Goal: Information Seeking & Learning: Learn about a topic

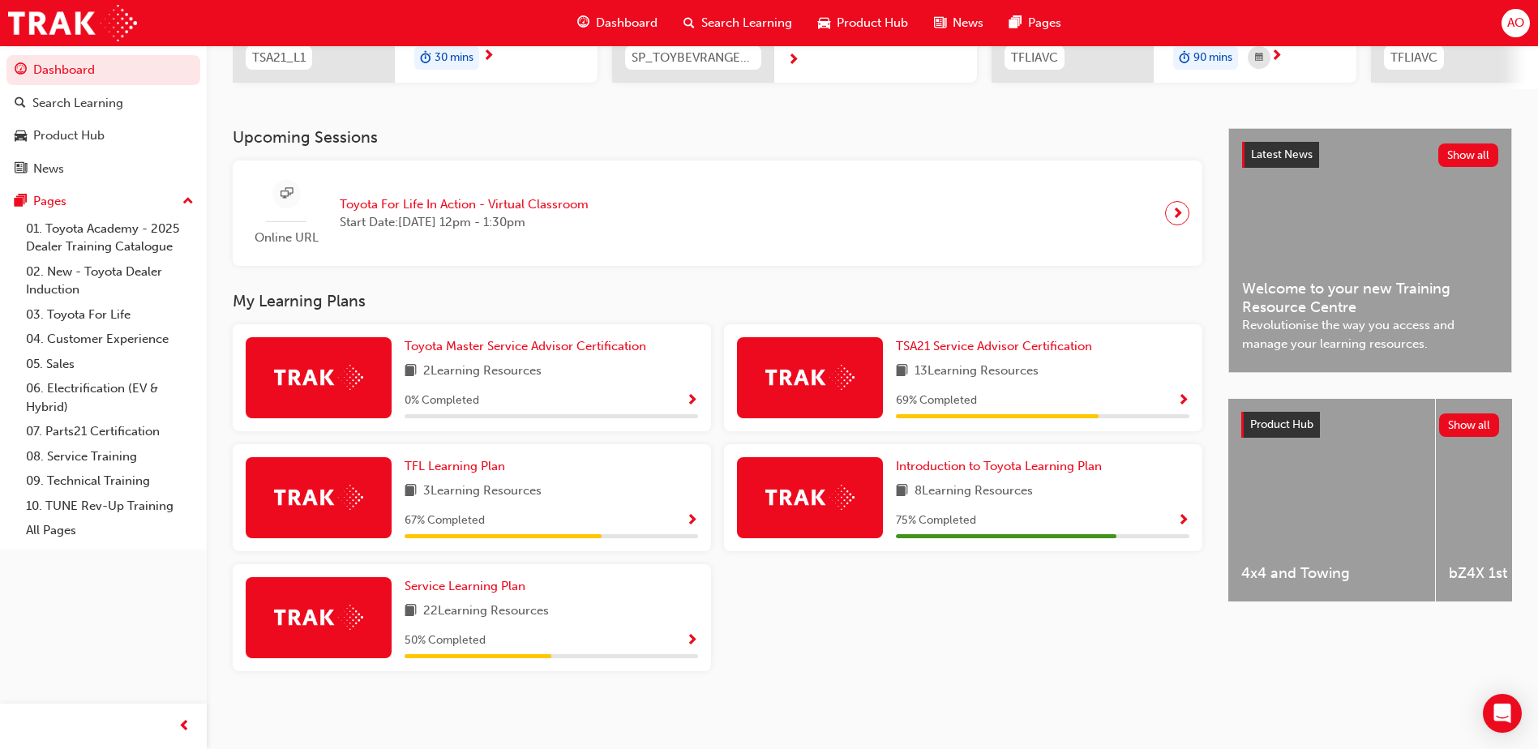
scroll to position [293, 0]
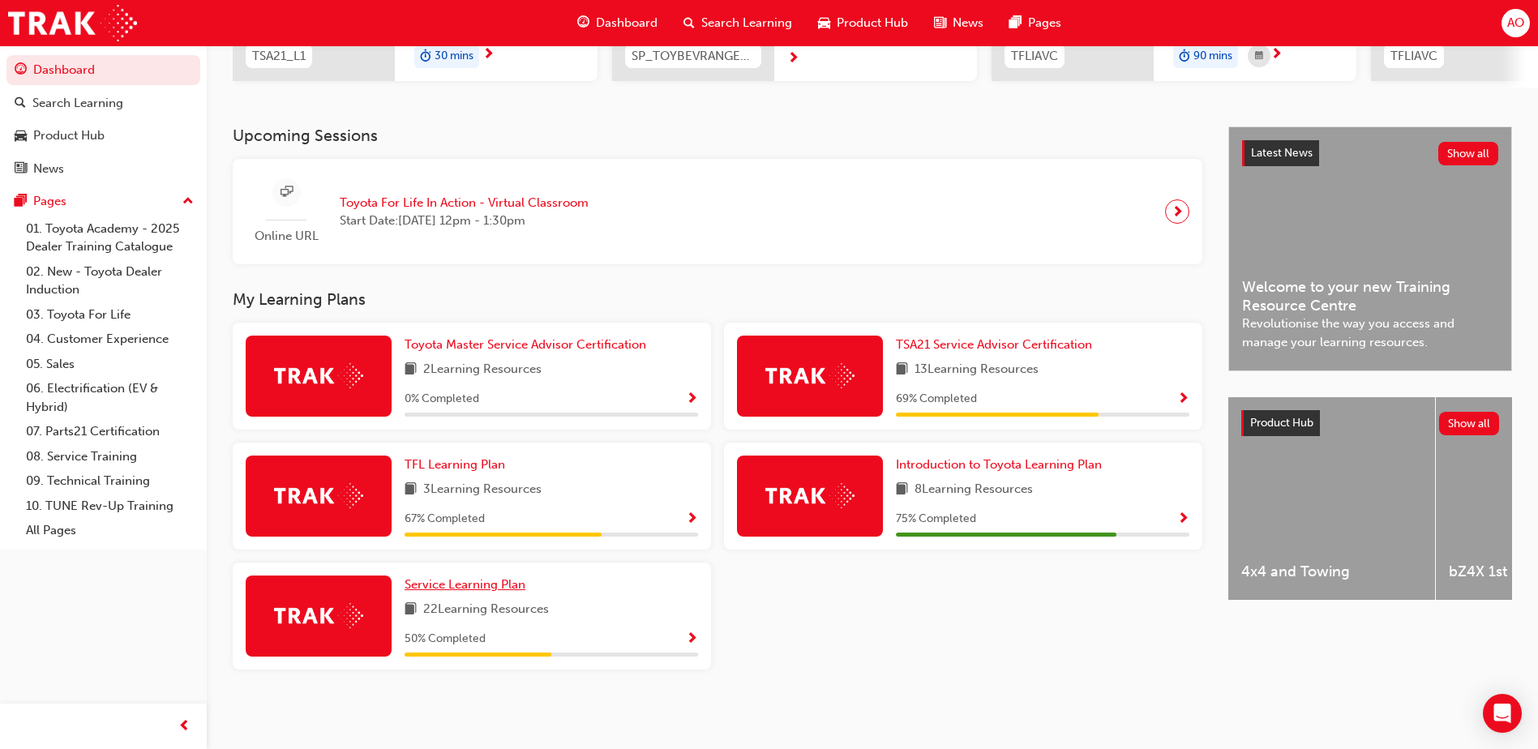
click at [453, 586] on span "Service Learning Plan" at bounding box center [465, 584] width 121 height 15
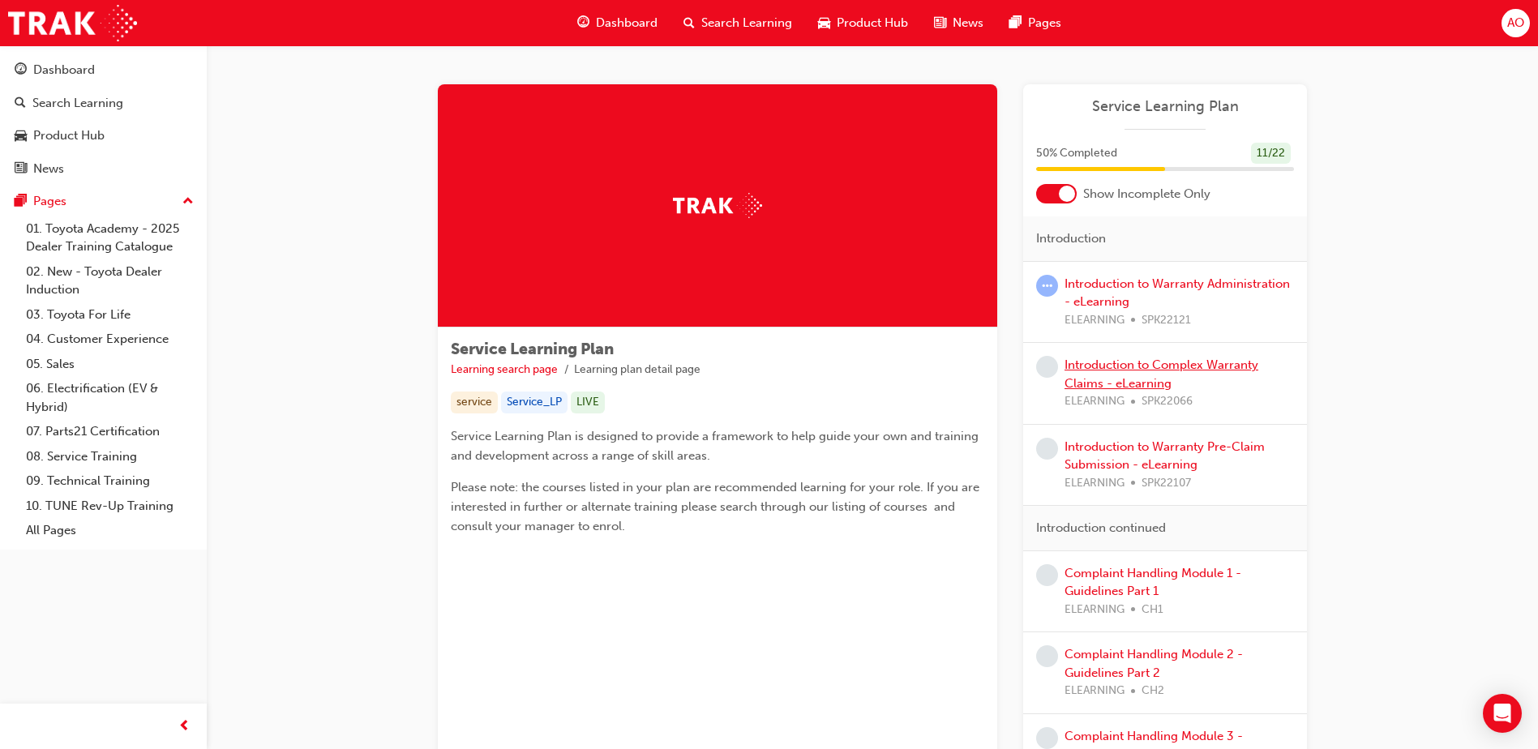
click at [1116, 366] on link "Introduction to Complex Warranty Claims - eLearning" at bounding box center [1162, 374] width 194 height 33
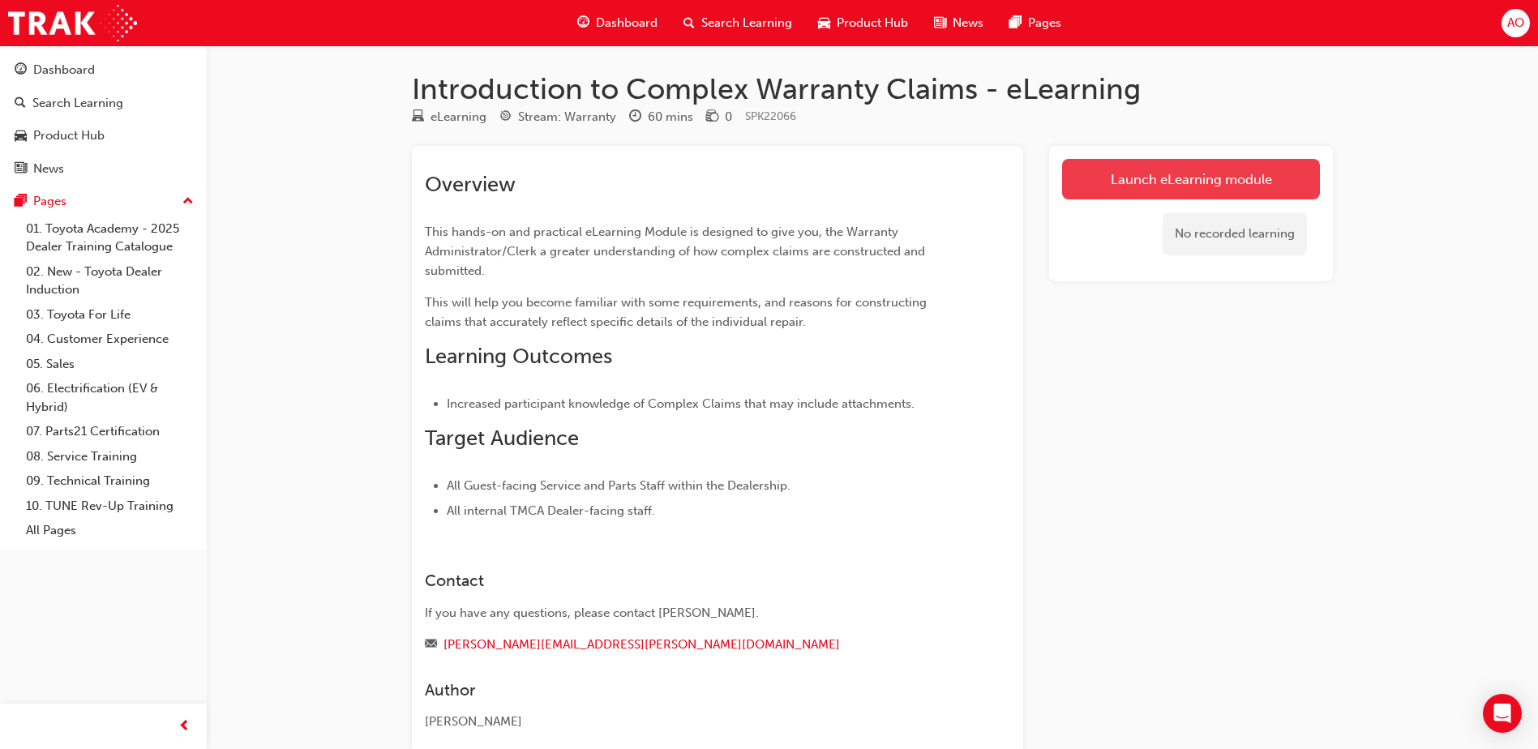
click at [1203, 173] on link "Launch eLearning module" at bounding box center [1191, 179] width 258 height 41
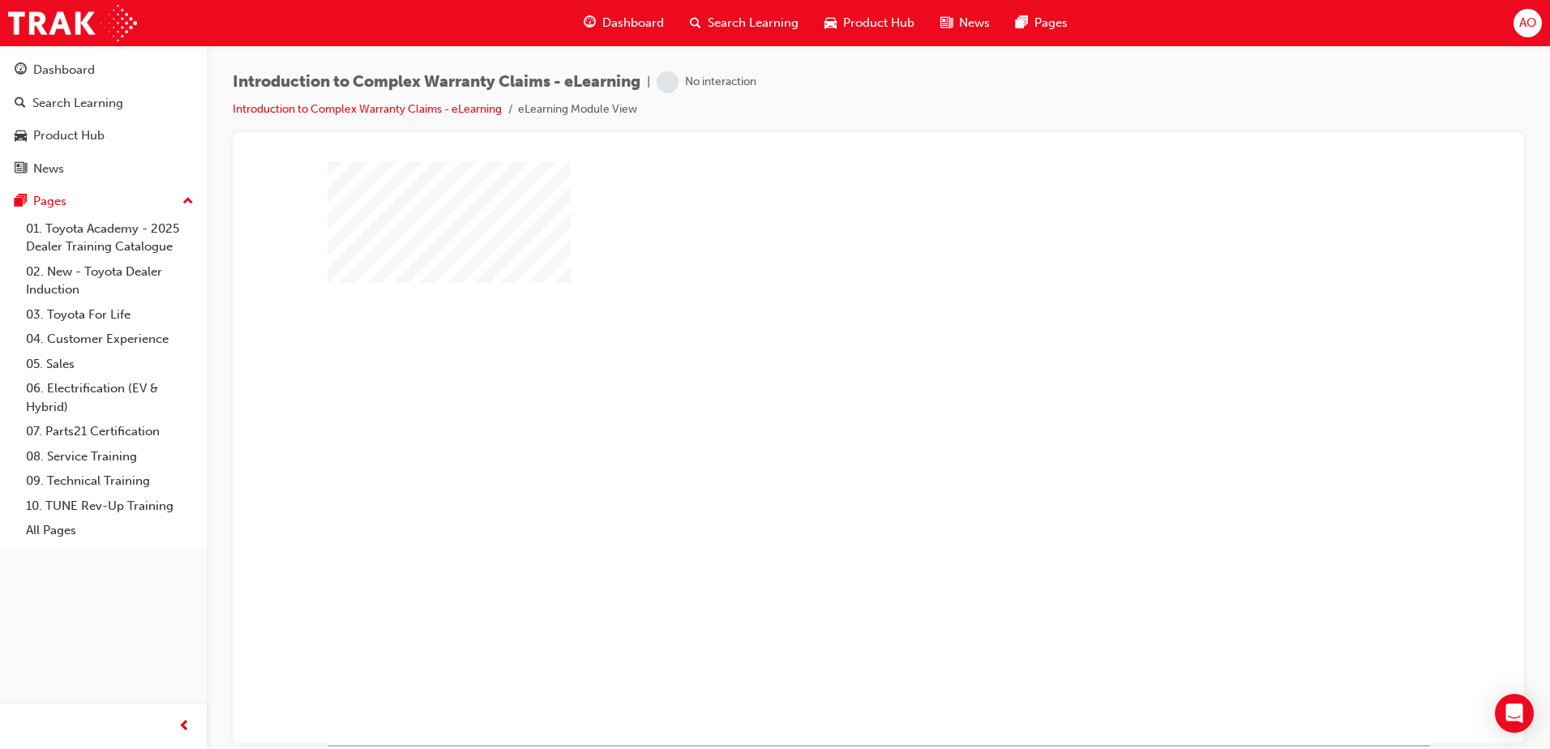
click at [832, 405] on div "play" at bounding box center [832, 405] width 0 height 0
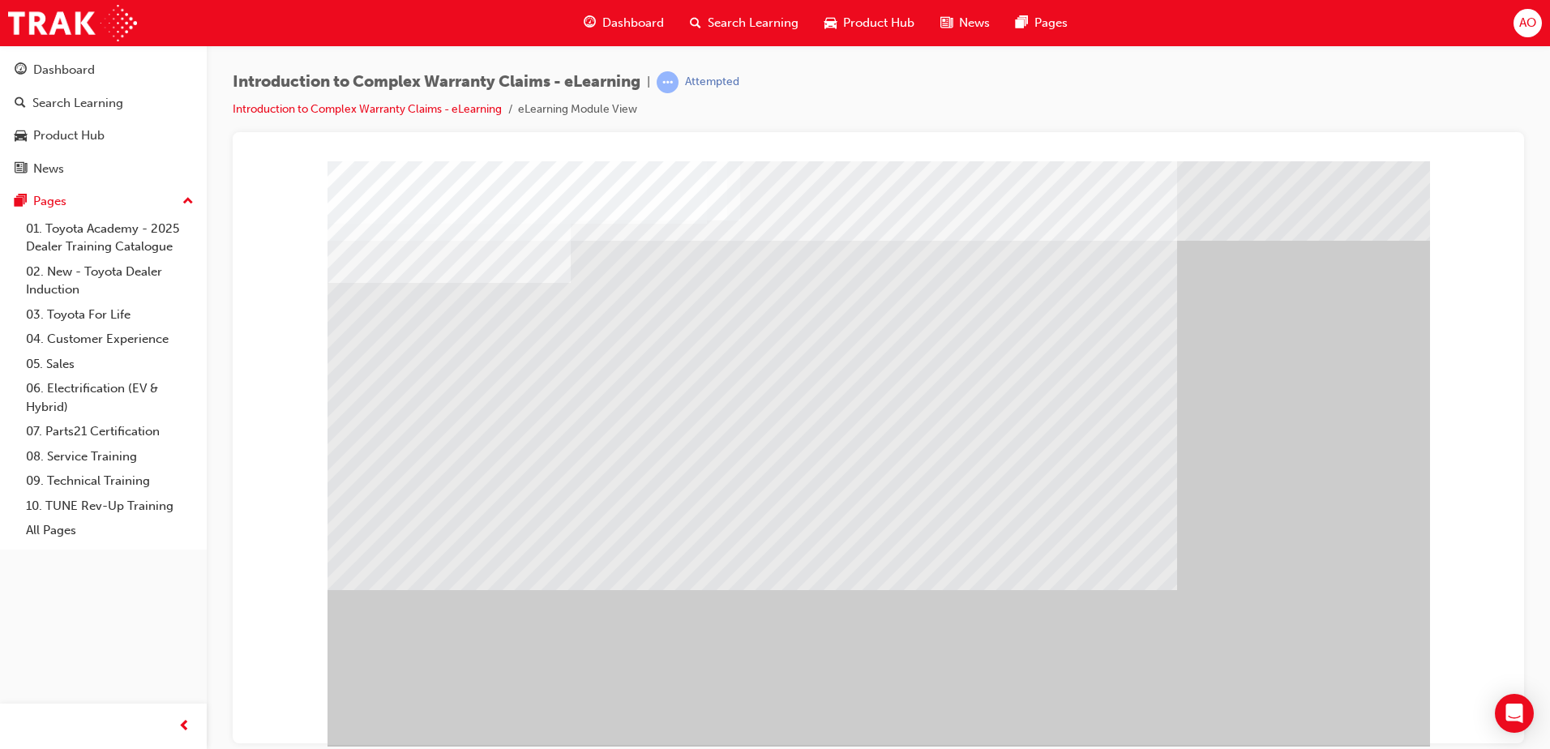
drag, startPoint x: 1324, startPoint y: 705, endPoint x: 1365, endPoint y: 701, distance: 41.6
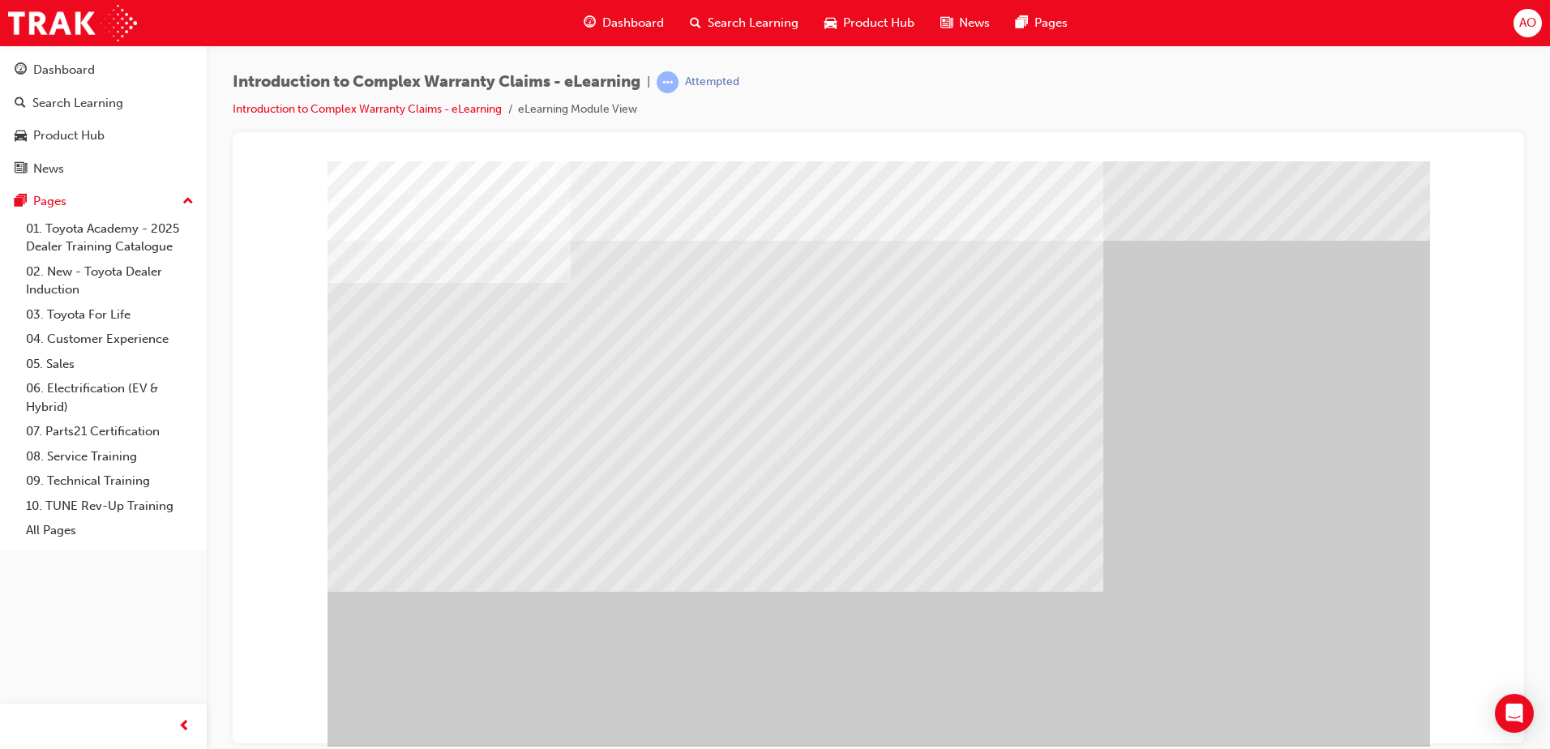
drag, startPoint x: 1327, startPoint y: 705, endPoint x: 1332, endPoint y: 688, distance: 17.7
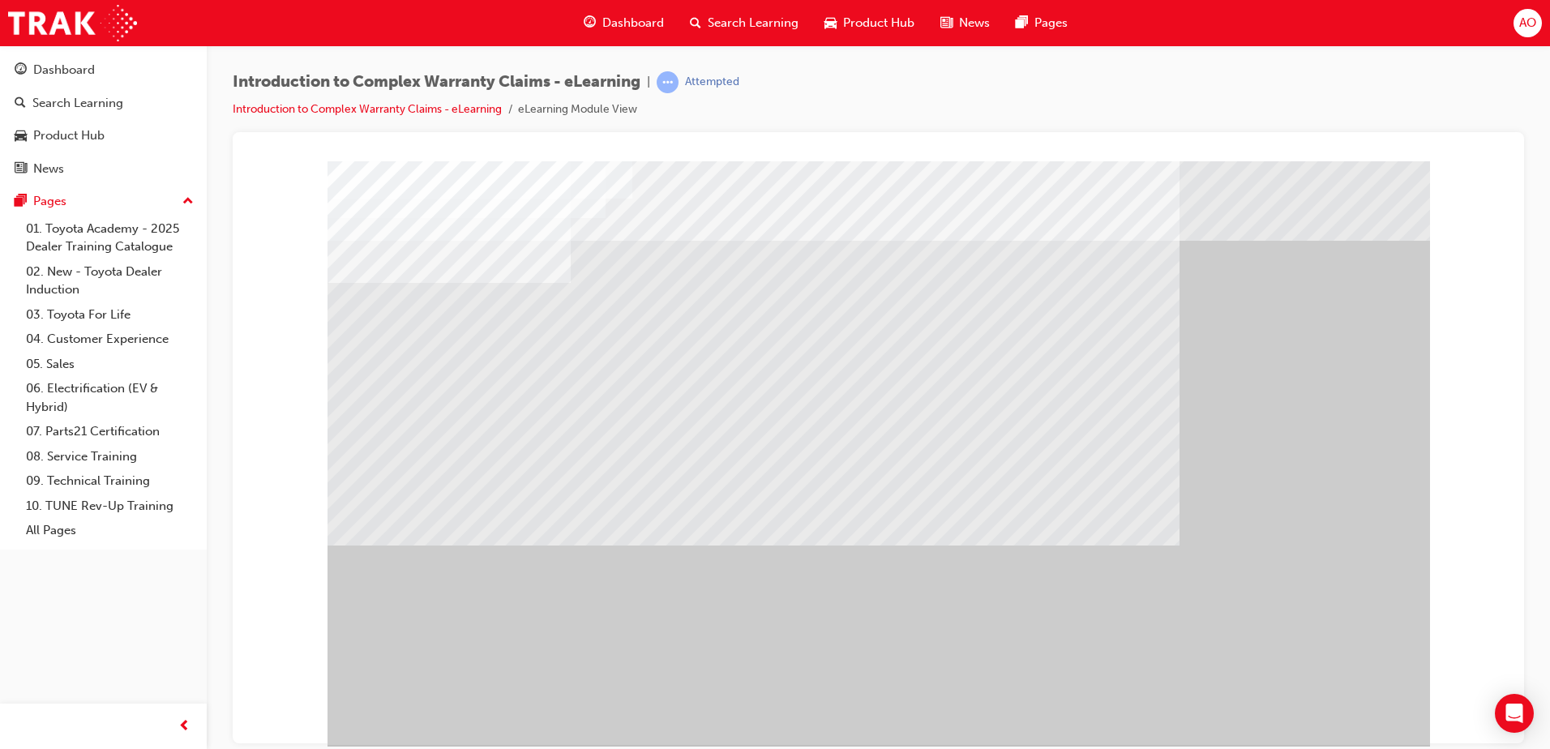
drag, startPoint x: 988, startPoint y: 481, endPoint x: 1009, endPoint y: 490, distance: 22.9
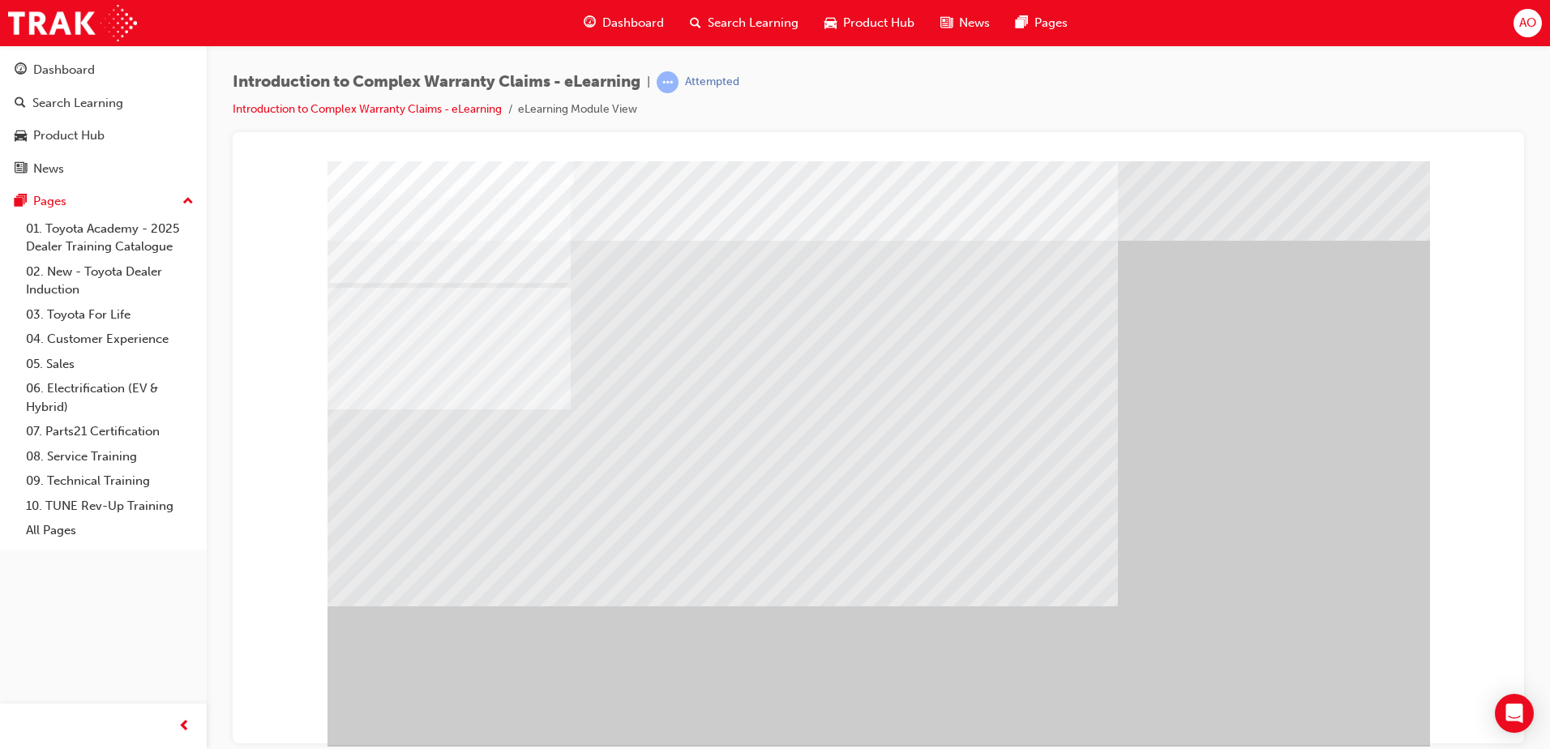
drag, startPoint x: 827, startPoint y: 564, endPoint x: 812, endPoint y: 511, distance: 54.7
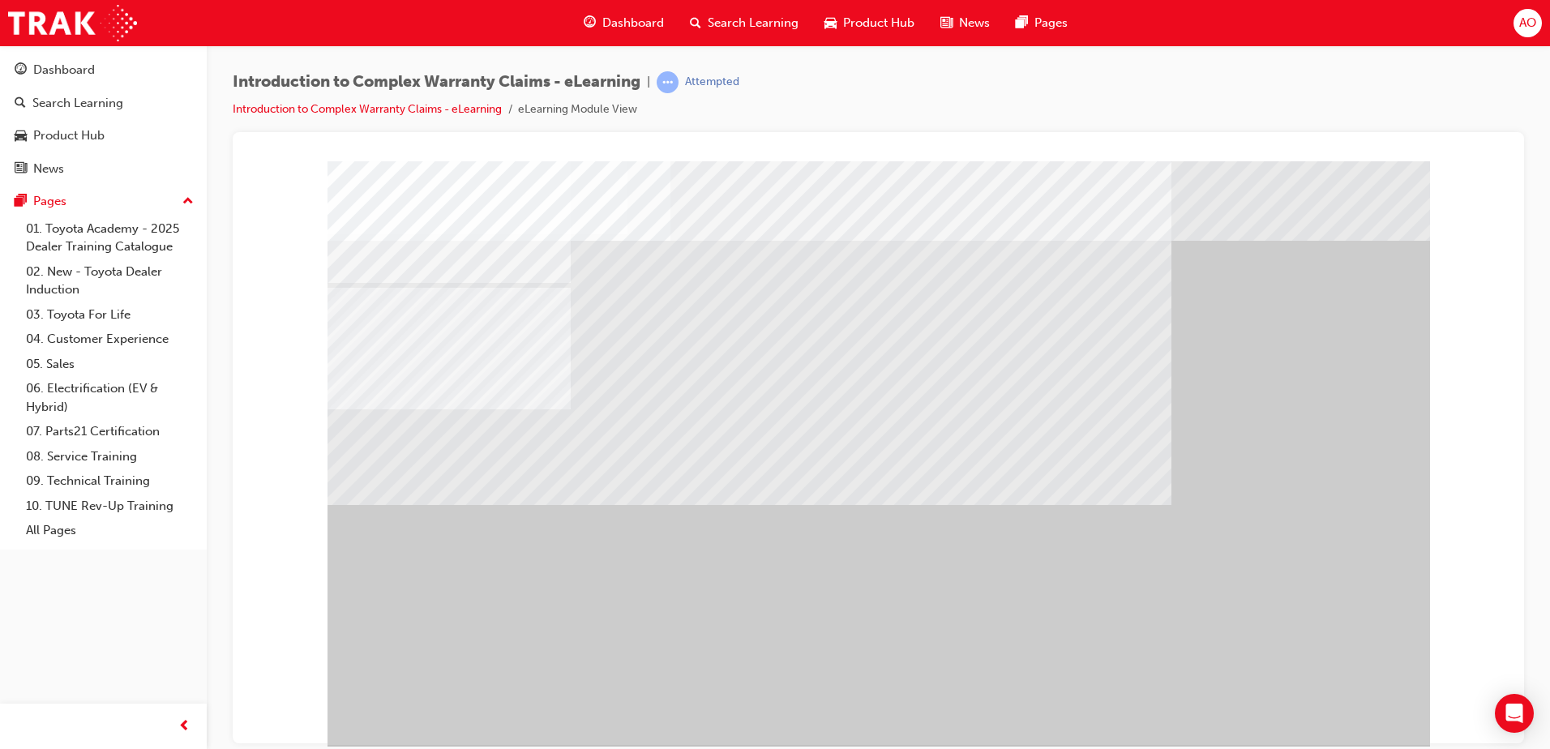
drag, startPoint x: 1412, startPoint y: 522, endPoint x: 1373, endPoint y: 530, distance: 40.5
click at [1407, 522] on div "" at bounding box center [879, 453] width 1103 height 584
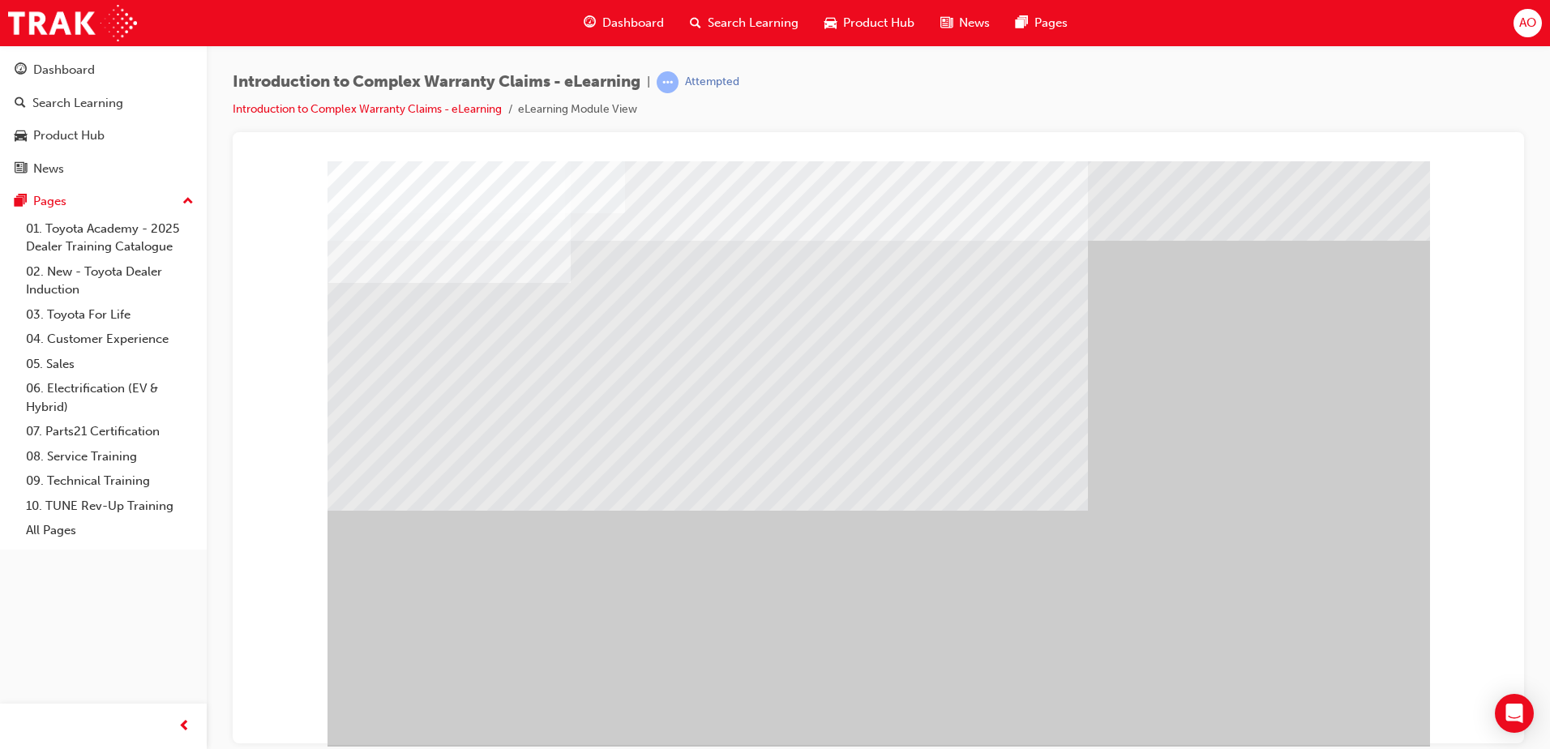
drag, startPoint x: 1342, startPoint y: 596, endPoint x: 1335, endPoint y: 702, distance: 106.4
click at [1344, 602] on div "" at bounding box center [879, 453] width 1103 height 584
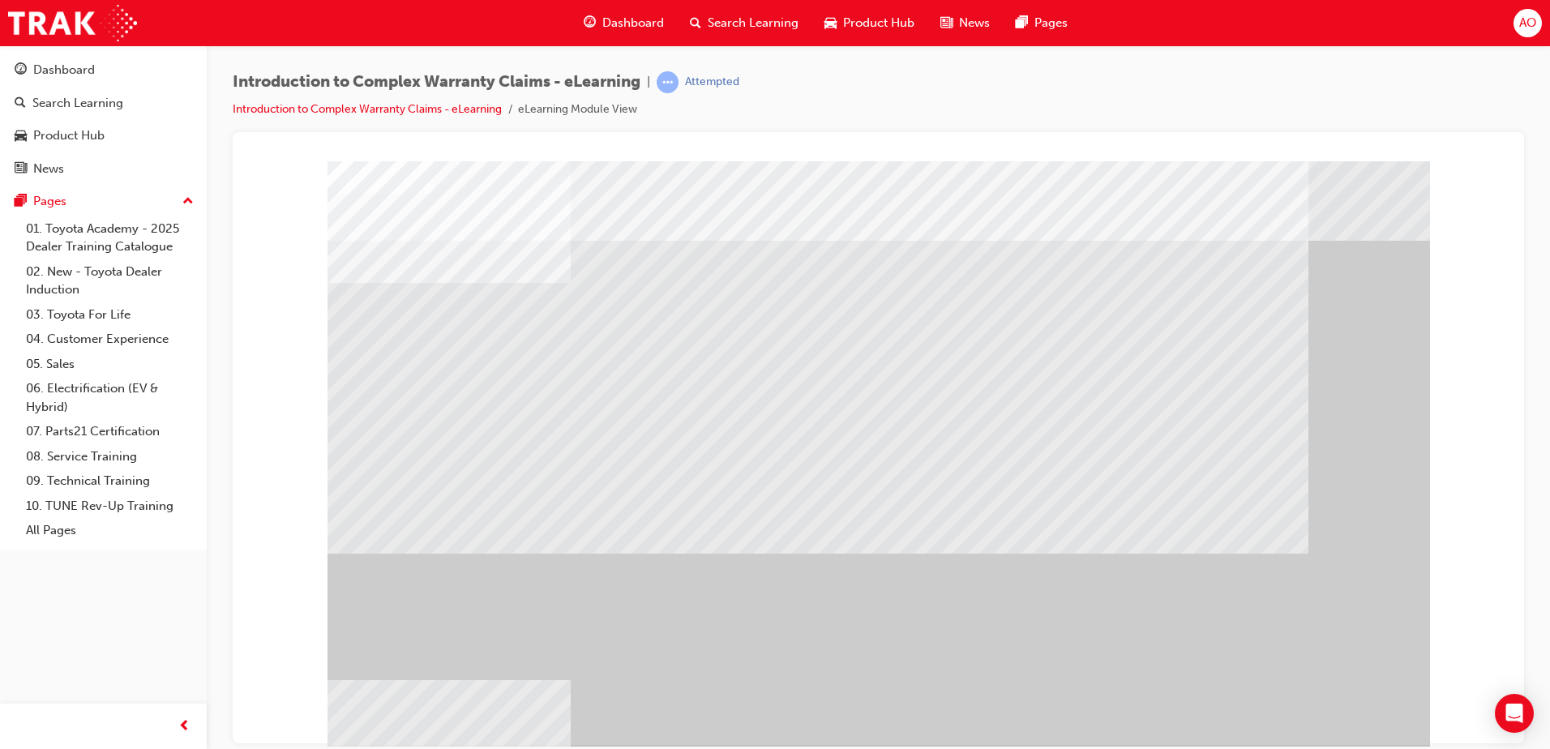
click at [1231, 711] on div "" at bounding box center [879, 453] width 1103 height 584
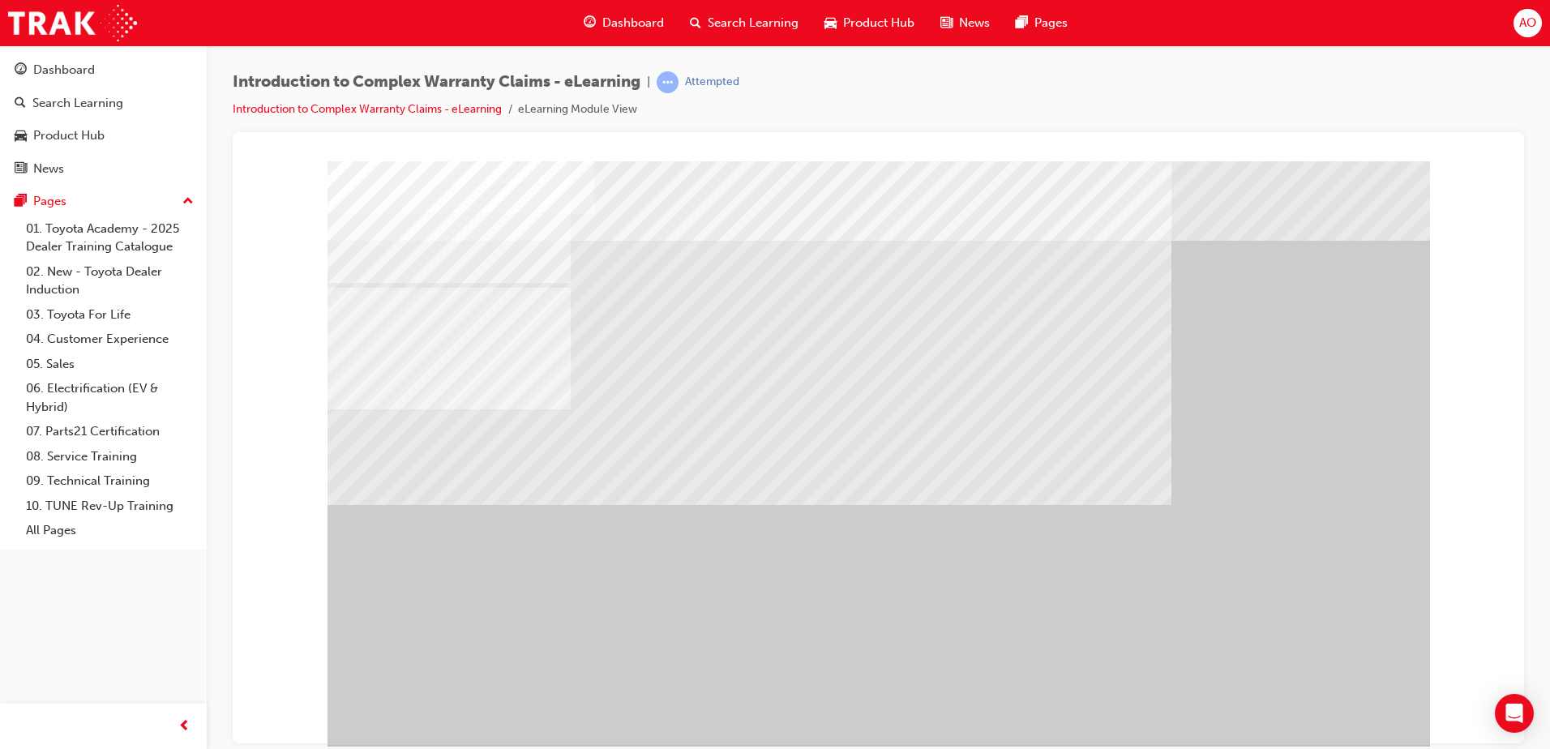
click at [1318, 684] on div "" at bounding box center [879, 453] width 1103 height 584
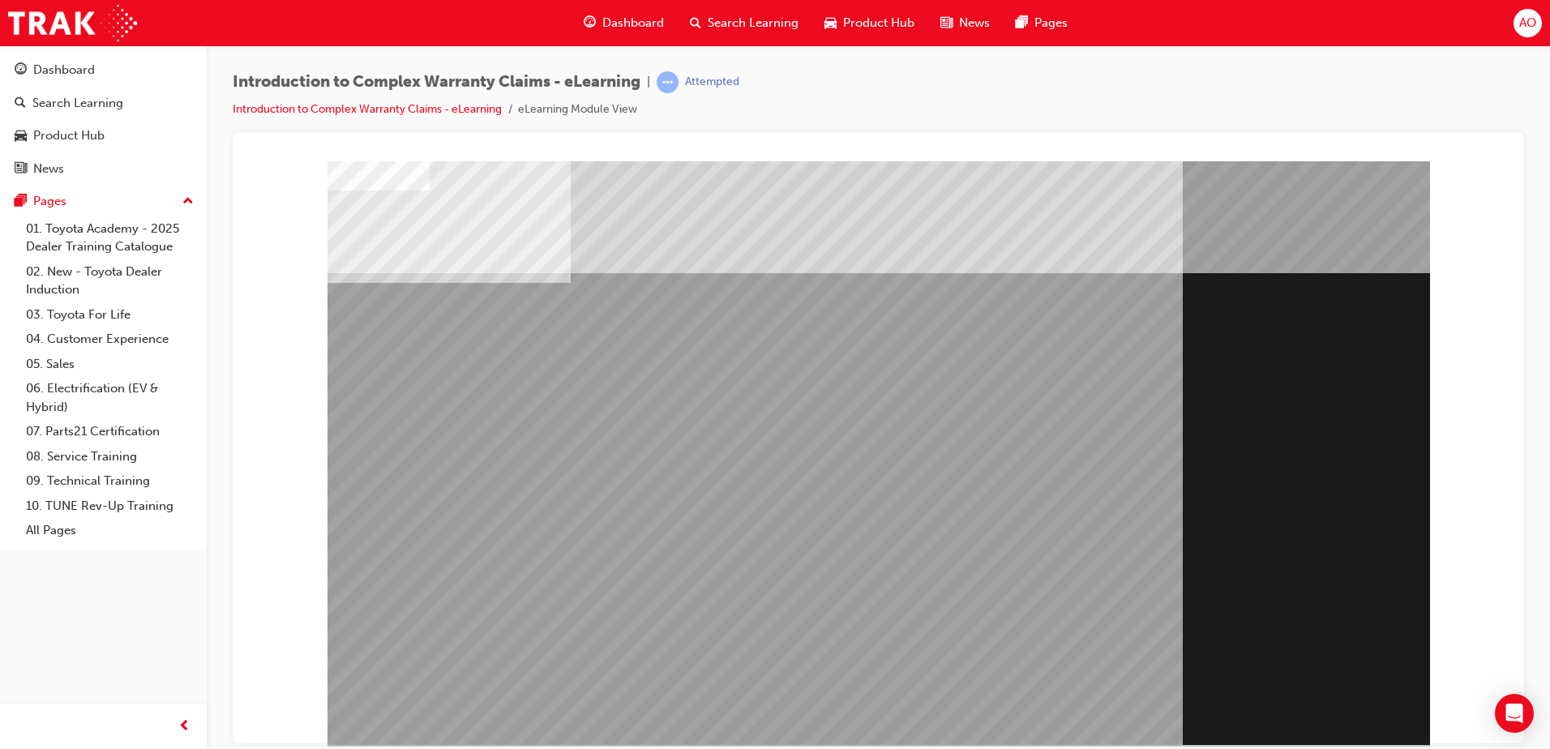
drag, startPoint x: 1325, startPoint y: 703, endPoint x: 1309, endPoint y: 707, distance: 16.7
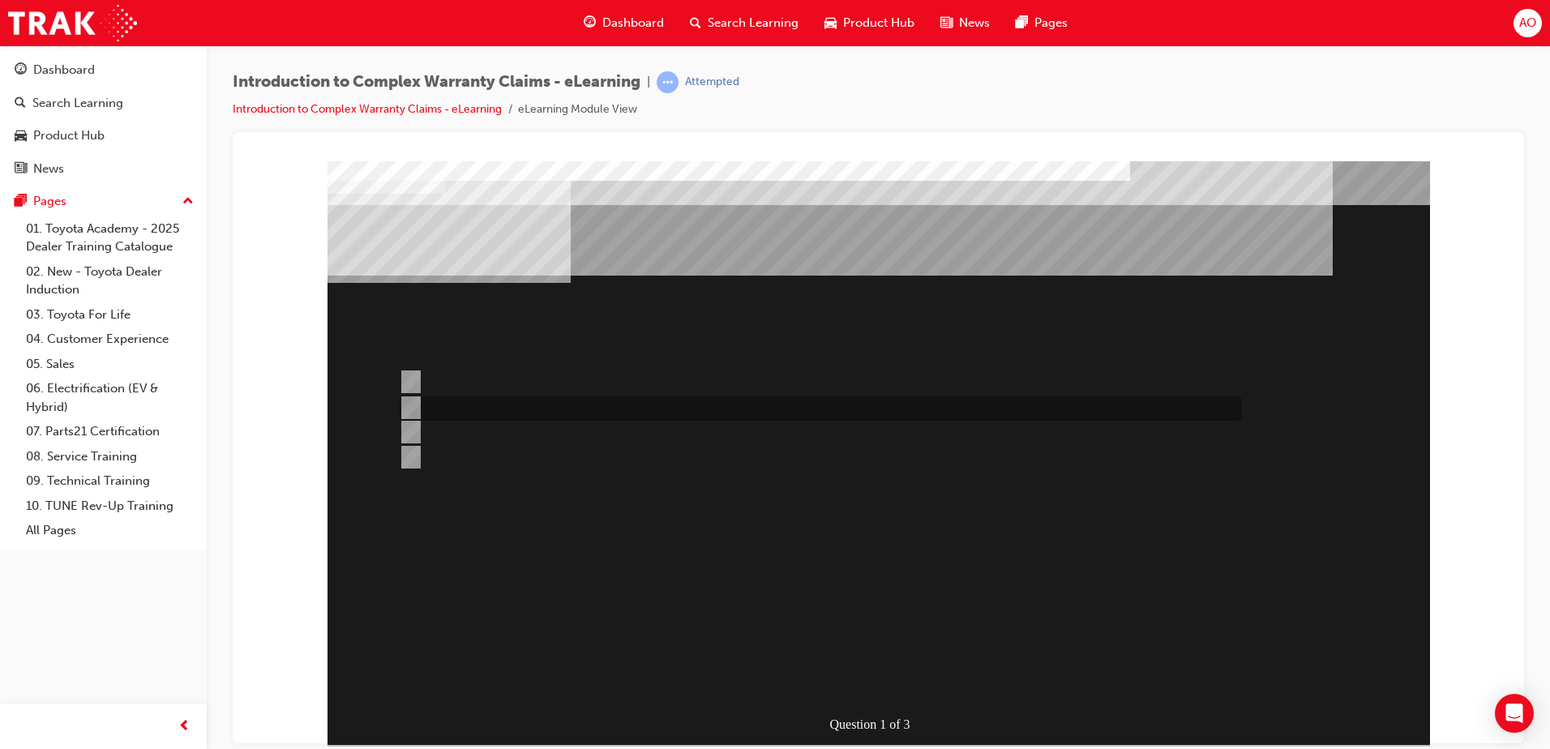
click at [409, 404] on input "The majority of WINPAQ Claims processed are for TSA reimbursement." at bounding box center [408, 408] width 18 height 18
radio input "true"
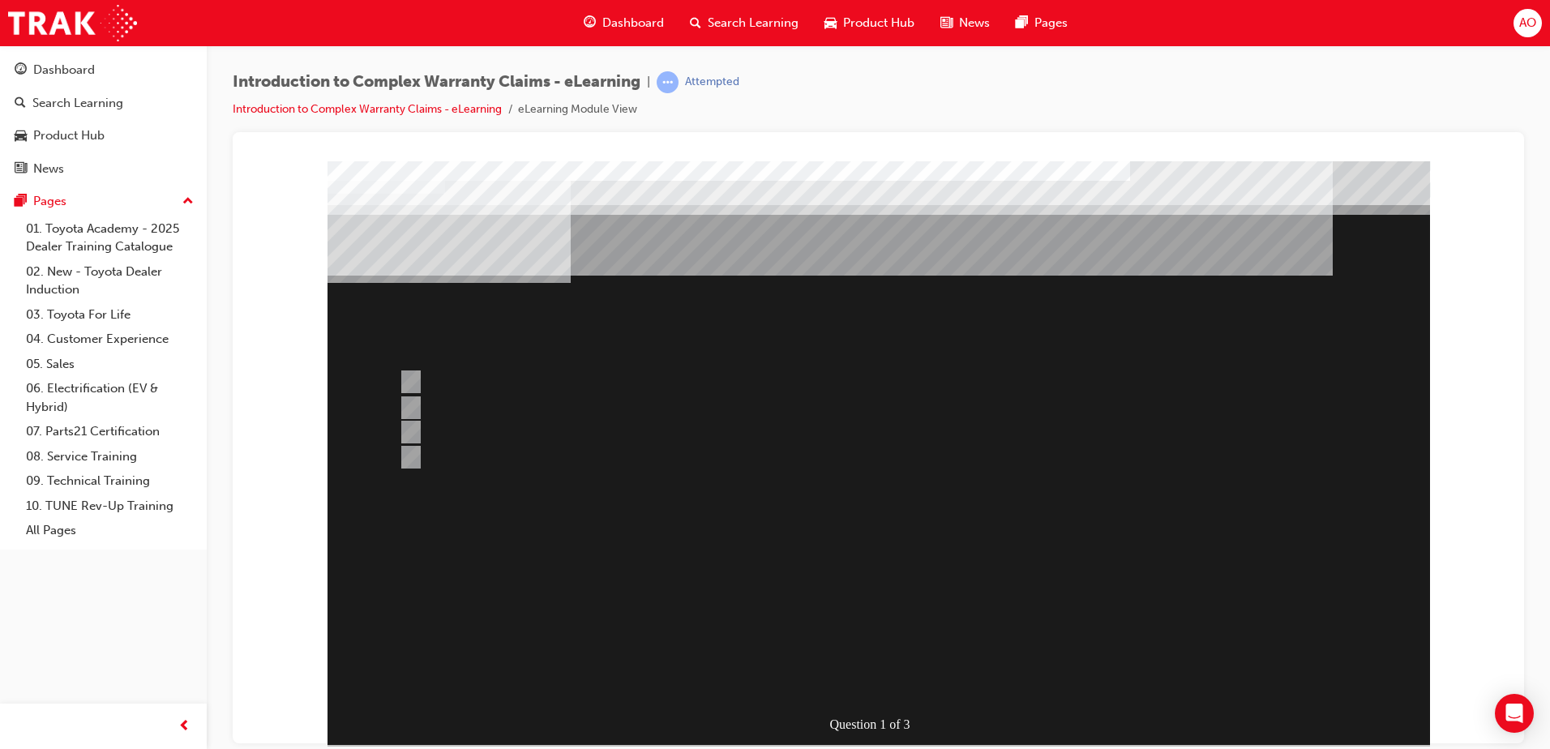
drag, startPoint x: 873, startPoint y: 677, endPoint x: 935, endPoint y: 674, distance: 61.7
click at [874, 677] on div at bounding box center [879, 453] width 1103 height 584
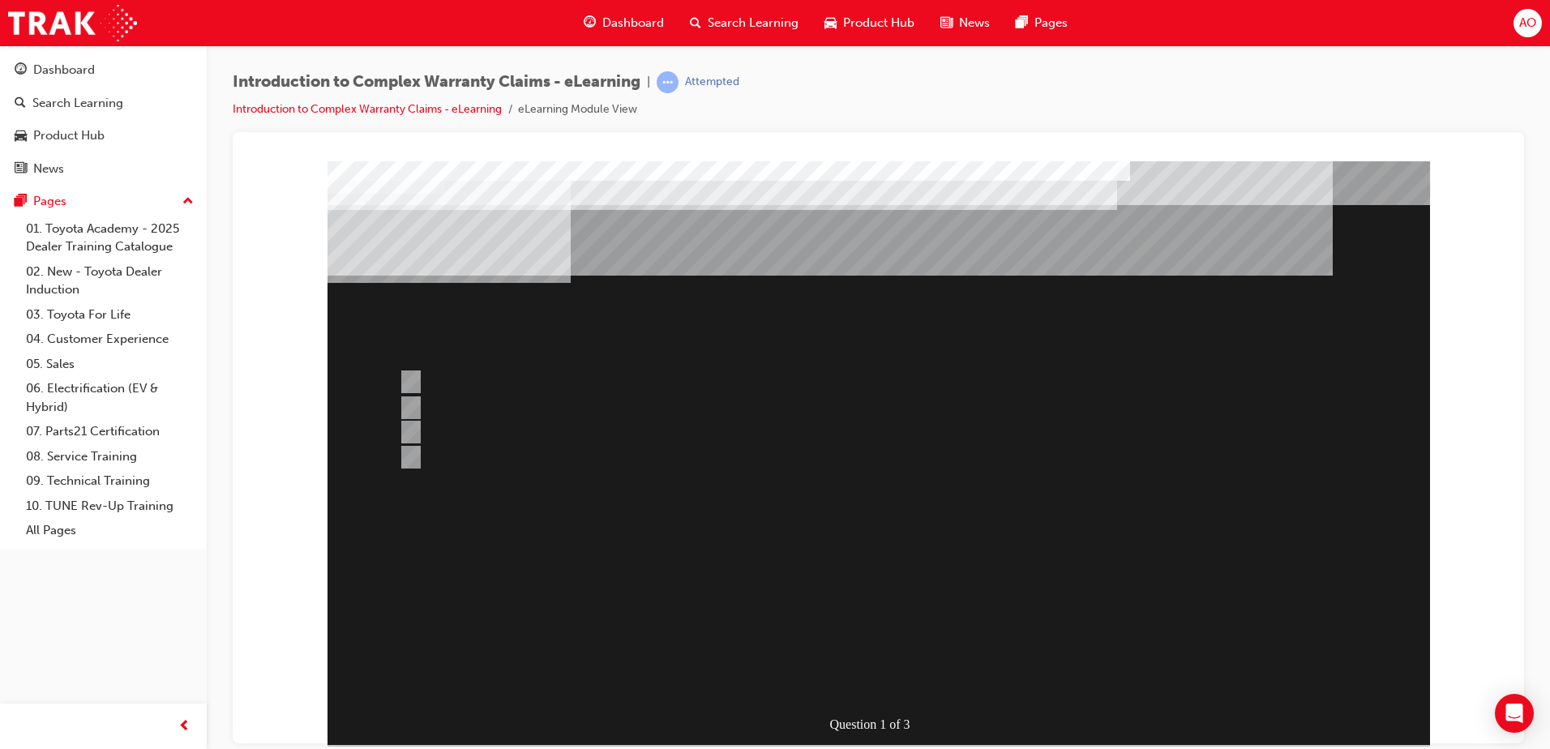
click at [414, 379] on div at bounding box center [879, 453] width 1103 height 584
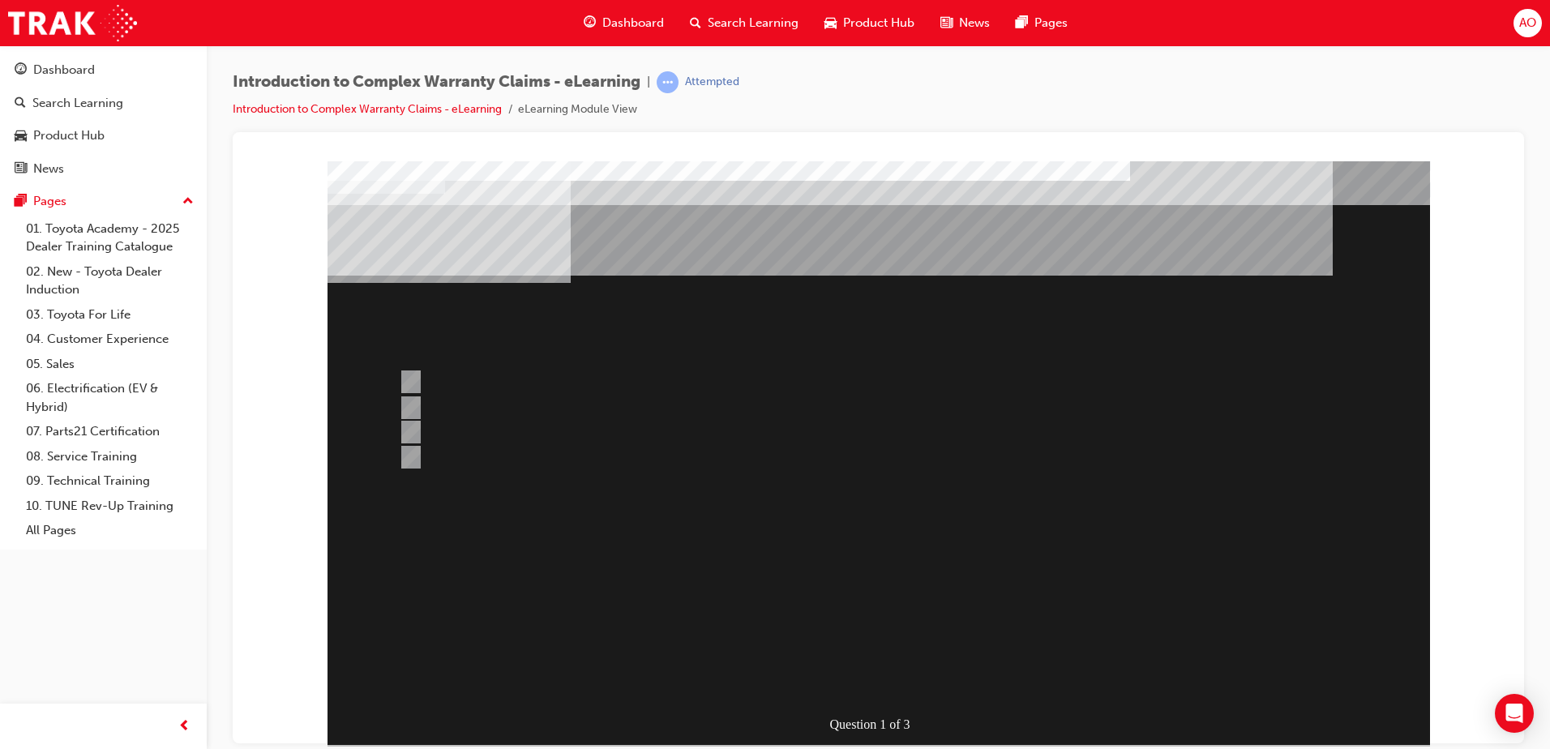
drag, startPoint x: 875, startPoint y: 678, endPoint x: 885, endPoint y: 664, distance: 17.4
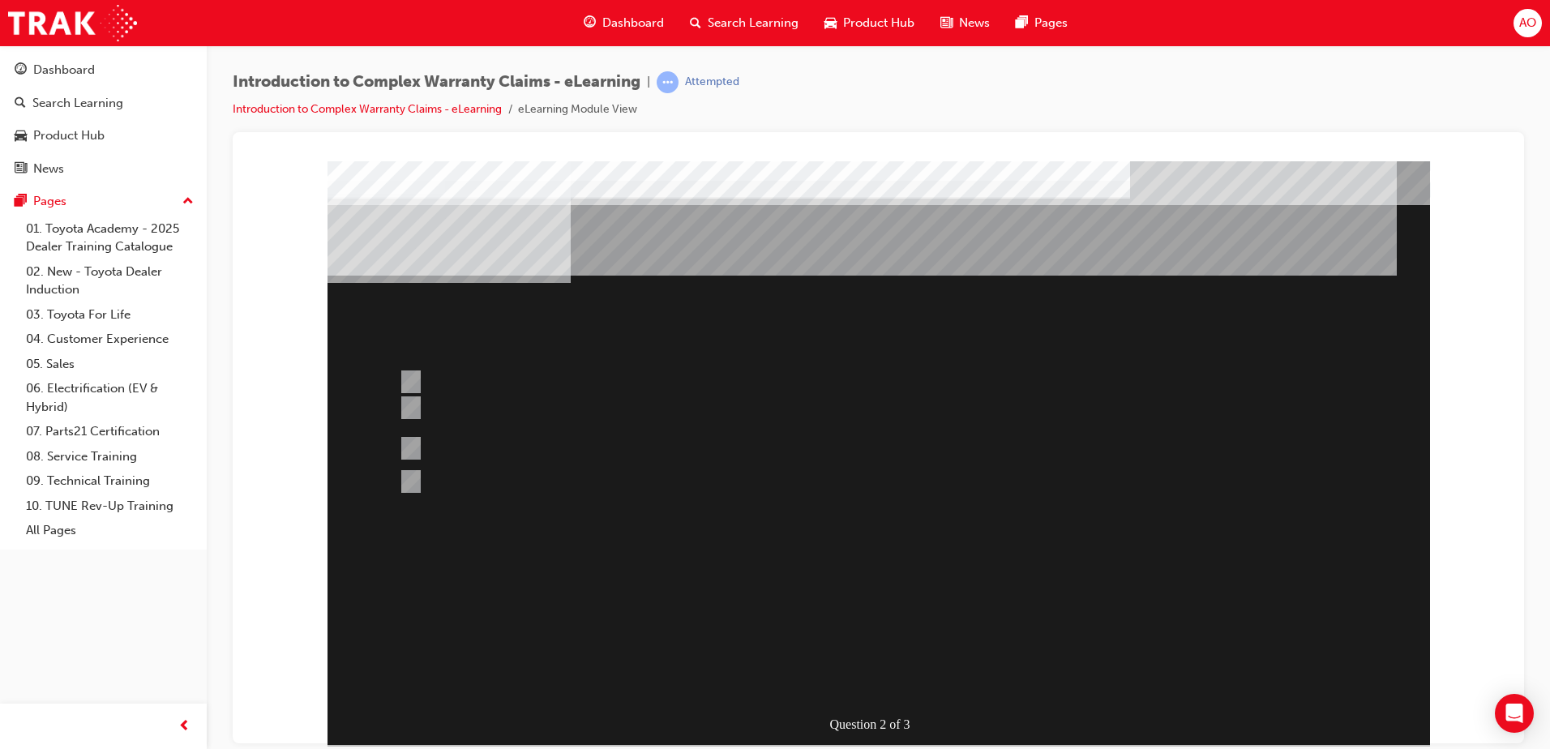
click at [715, 569] on div "Question 2 of 3" at bounding box center [879, 453] width 1103 height 584
click at [415, 408] on input "Correct and consistent data input throughout the Claim ensures that costs are a…" at bounding box center [408, 408] width 18 height 18
radio input "true"
click at [408, 469] on input "Operation codes that end in 99 can be used to replace other operation code comb…" at bounding box center [408, 474] width 18 height 18
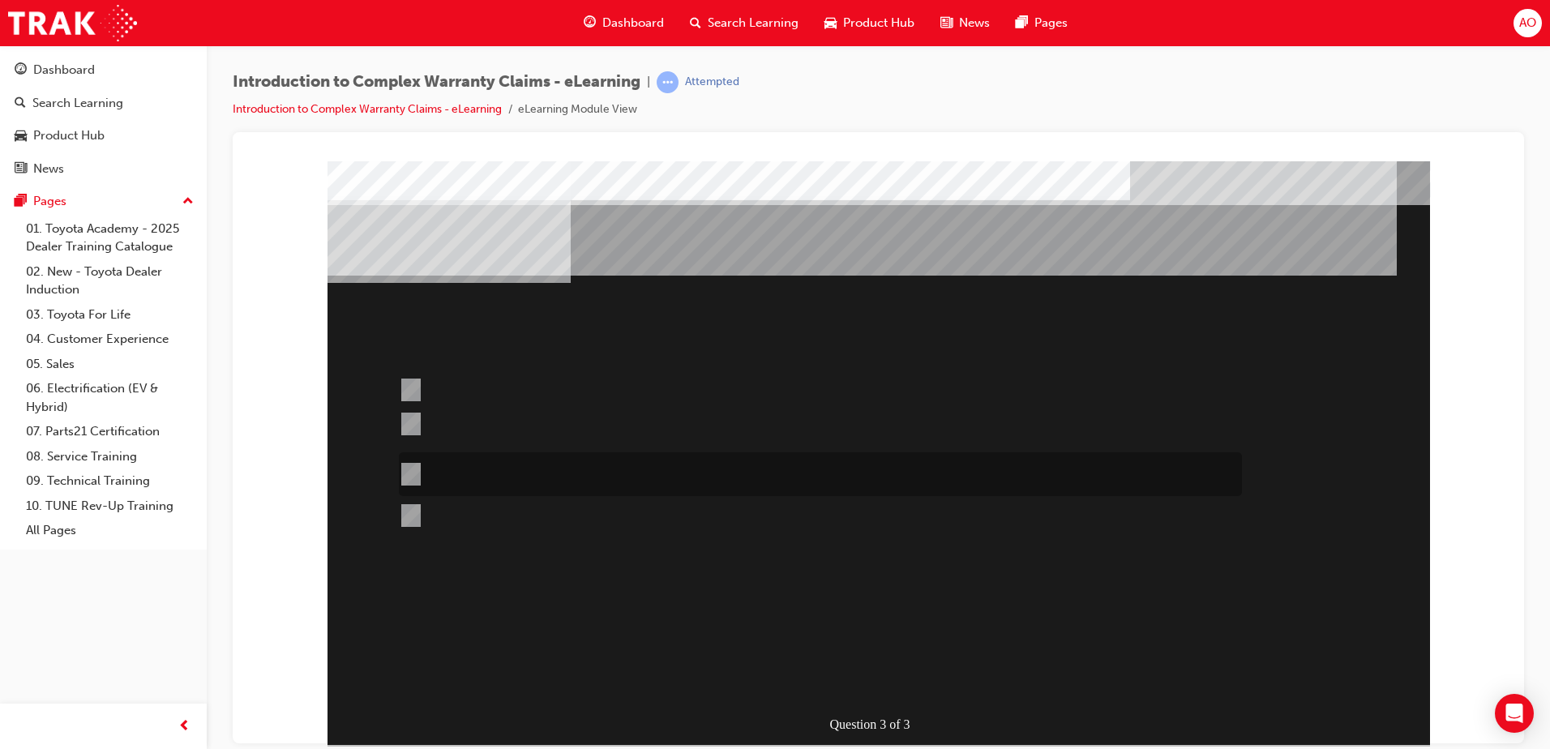
radio input "true"
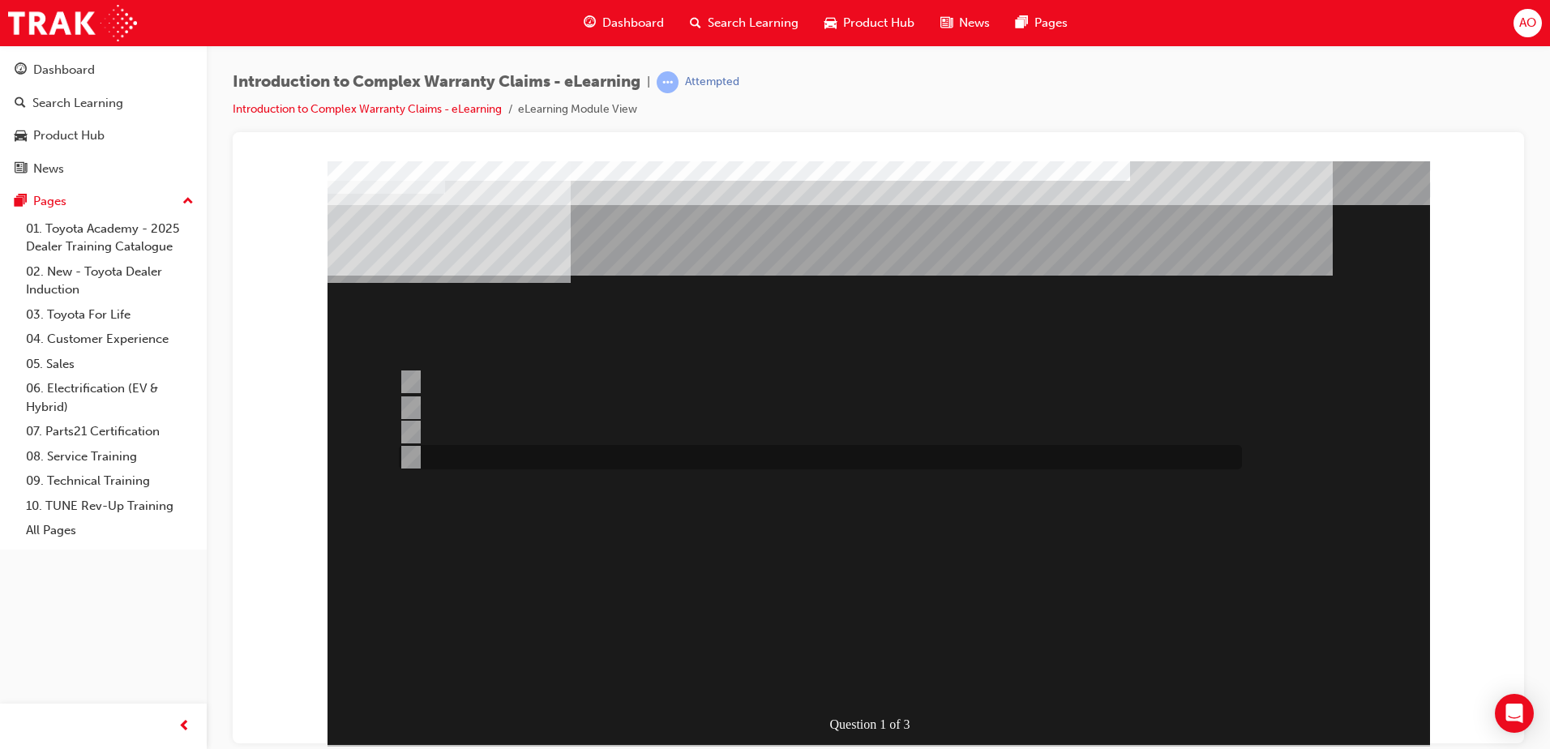
click at [412, 455] on input "WINPAQ auto-processes greater than 75% of all Warranty Claims in put by dealers." at bounding box center [408, 457] width 18 height 18
radio input "true"
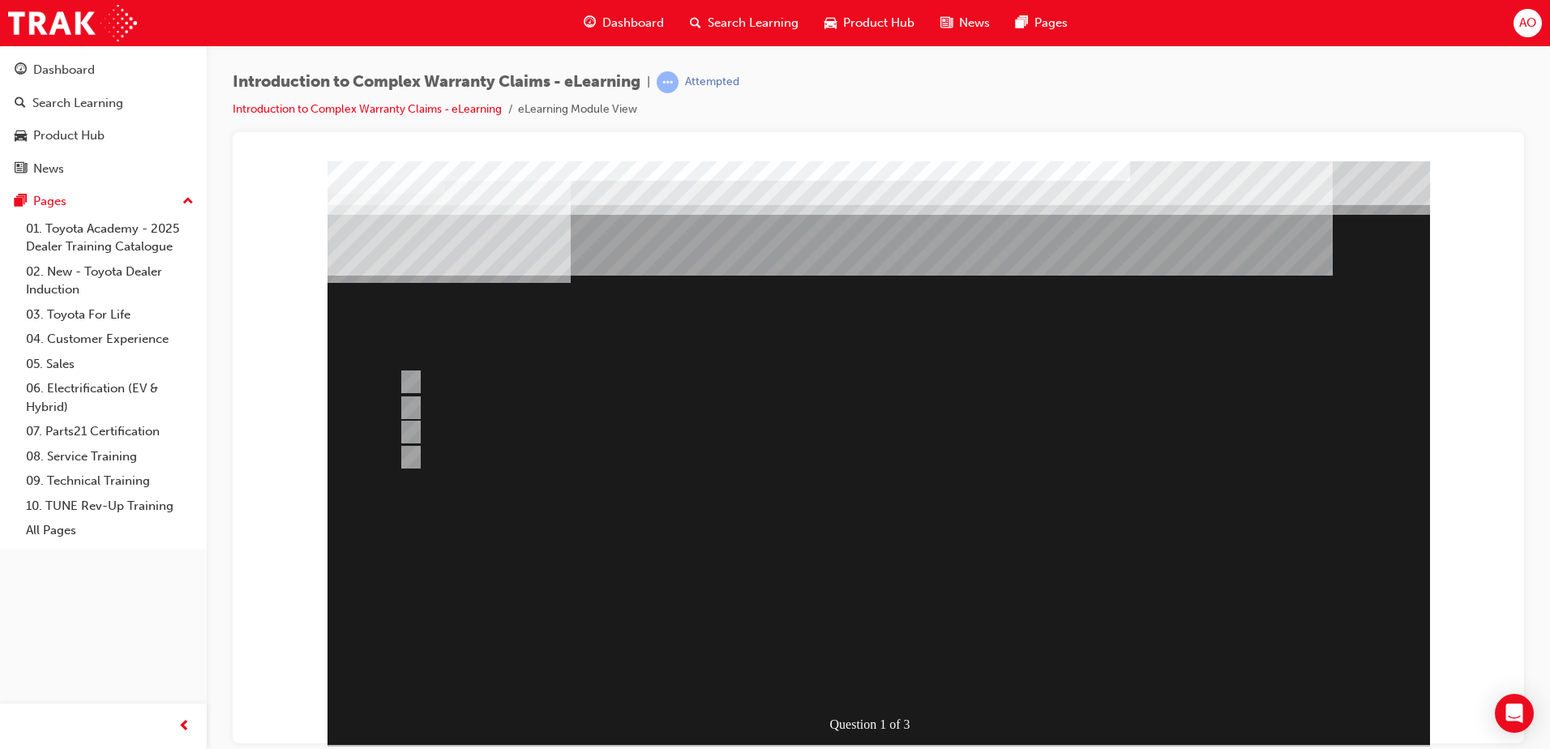
click at [412, 426] on div at bounding box center [879, 453] width 1103 height 584
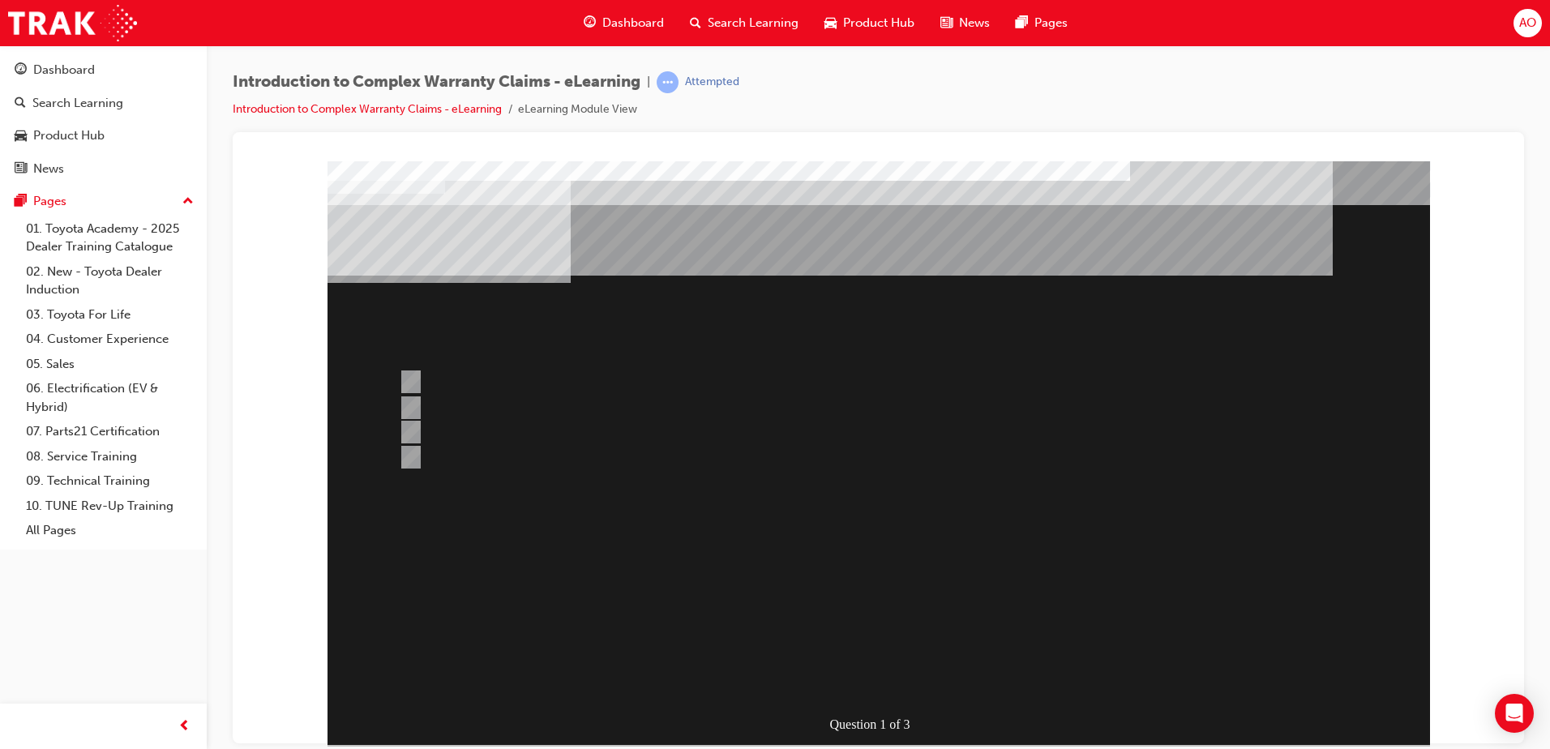
drag, startPoint x: 697, startPoint y: 570, endPoint x: 778, endPoint y: 597, distance: 84.6
click at [699, 572] on div "Question 1 of 3" at bounding box center [879, 453] width 1103 height 584
click at [411, 376] on input "All claim data input fields are sent to TMC for adjudication." at bounding box center [408, 382] width 18 height 18
radio input "true"
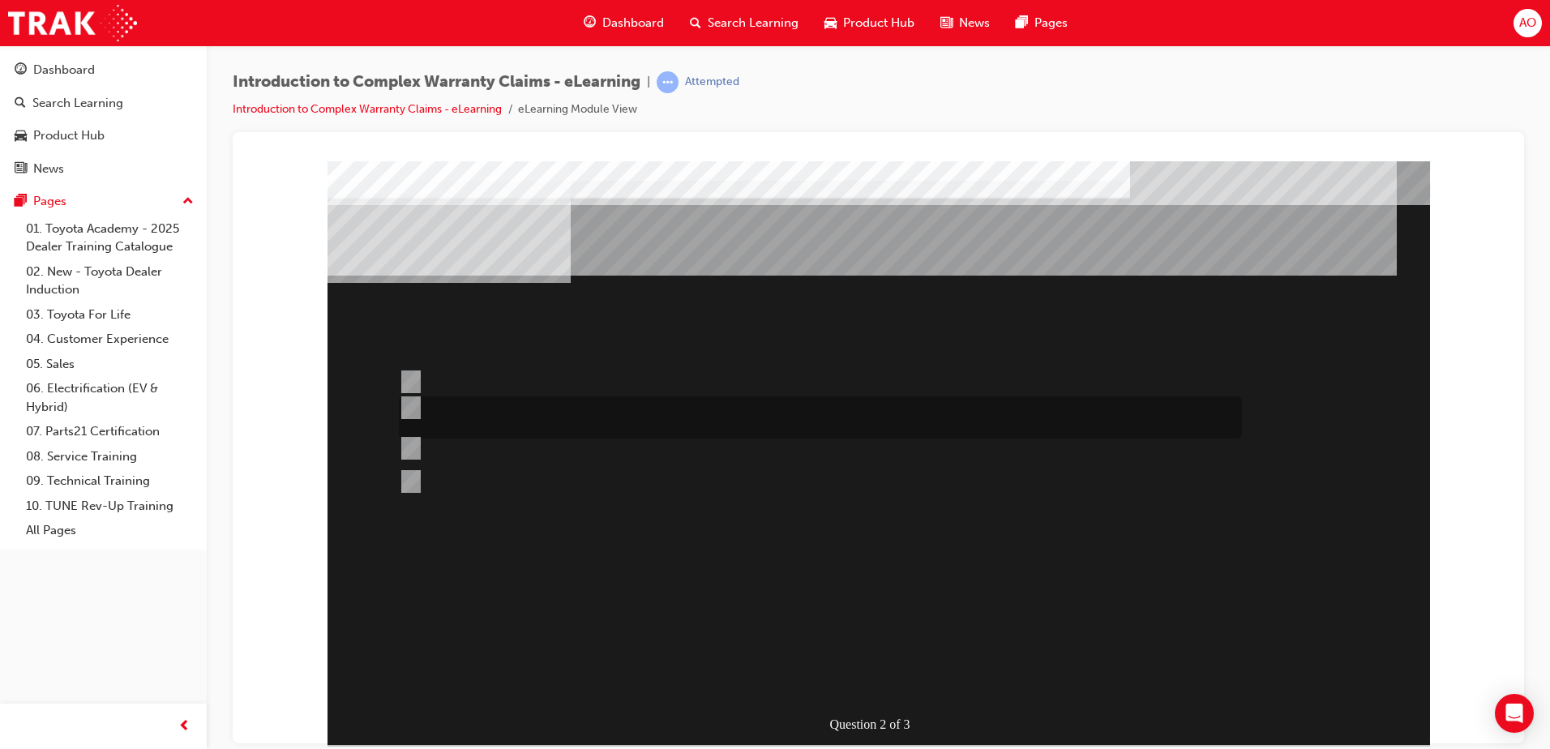
drag, startPoint x: 408, startPoint y: 401, endPoint x: 484, endPoint y: 480, distance: 109.5
click at [408, 402] on input "Correct and consistent data input throughout the Claim ensures that costs are a…" at bounding box center [408, 408] width 18 height 18
radio input "true"
click at [413, 468] on input "Operation codes that end in 99 can be used to replace other operation code comb…" at bounding box center [408, 474] width 18 height 18
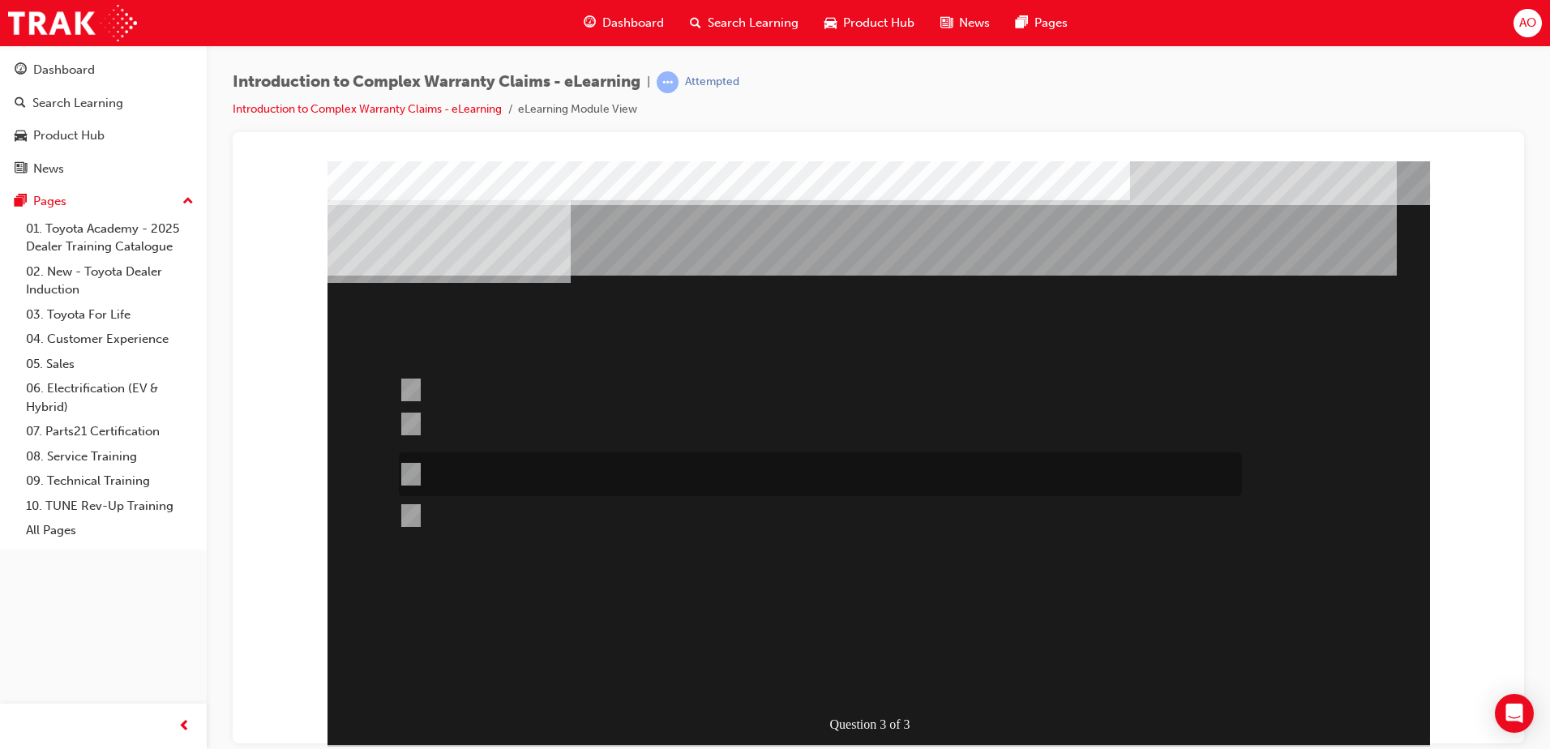
radio input "true"
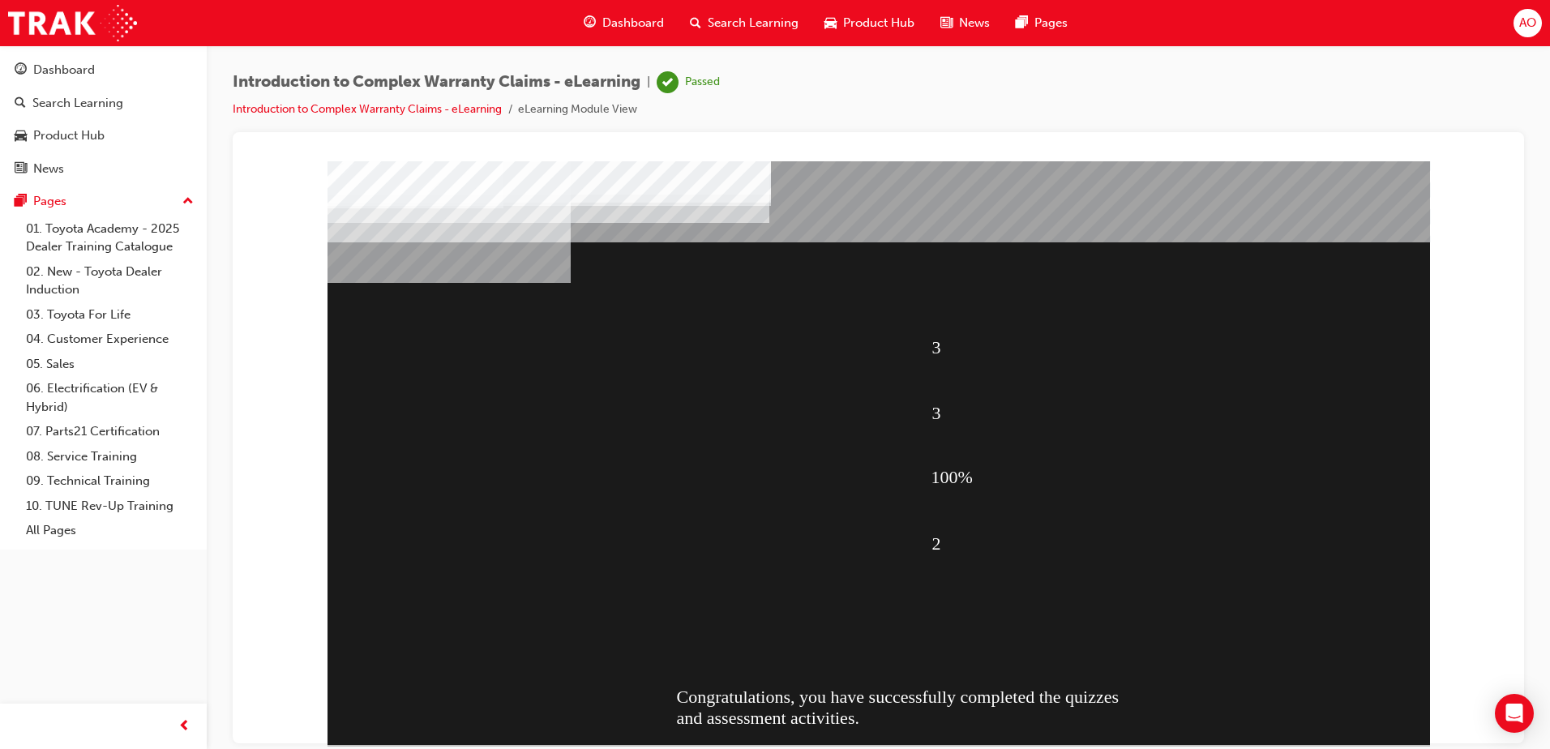
drag, startPoint x: 871, startPoint y: 637, endPoint x: 1132, endPoint y: 604, distance: 263.2
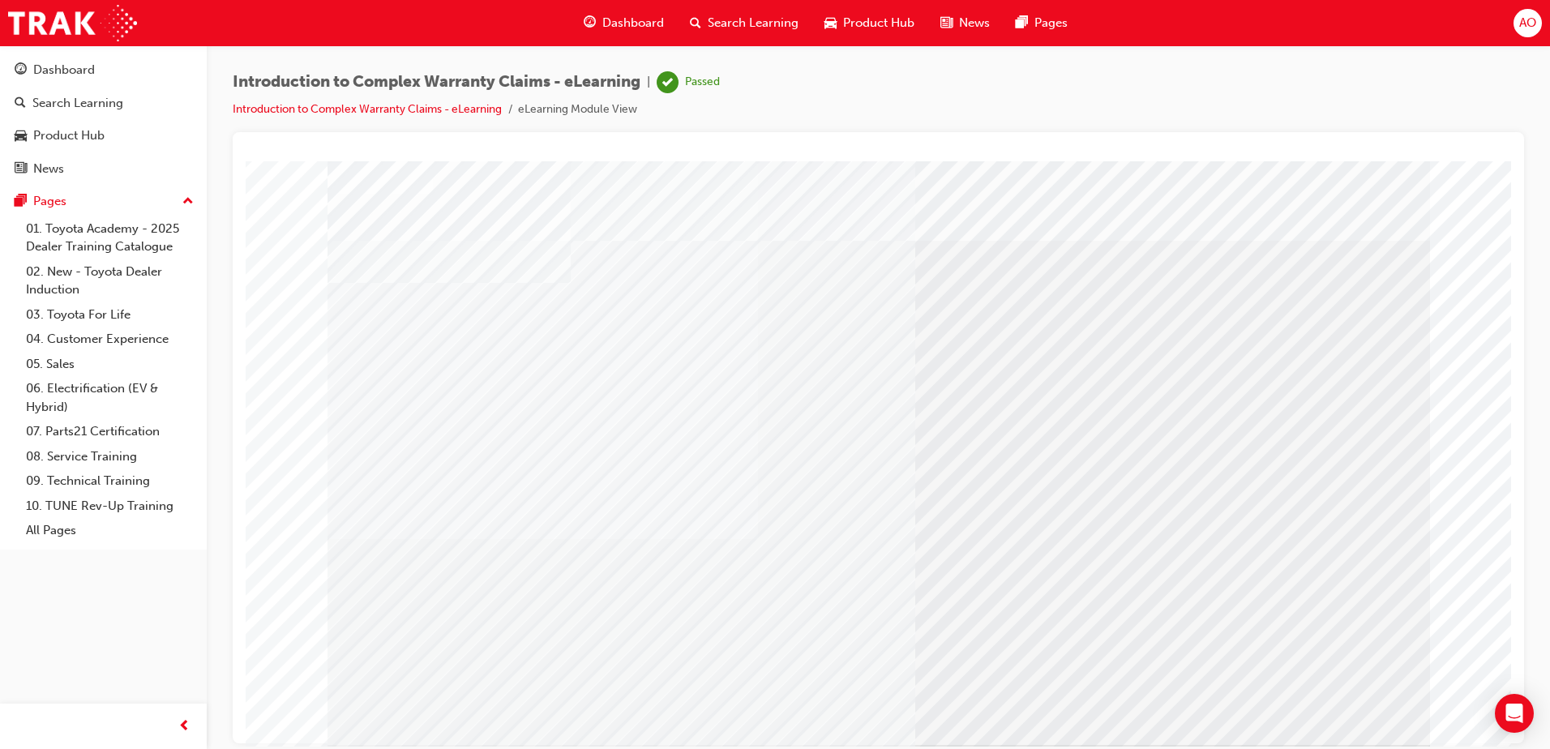
click at [475, 294] on div "click here" at bounding box center [475, 284] width 80 height 19
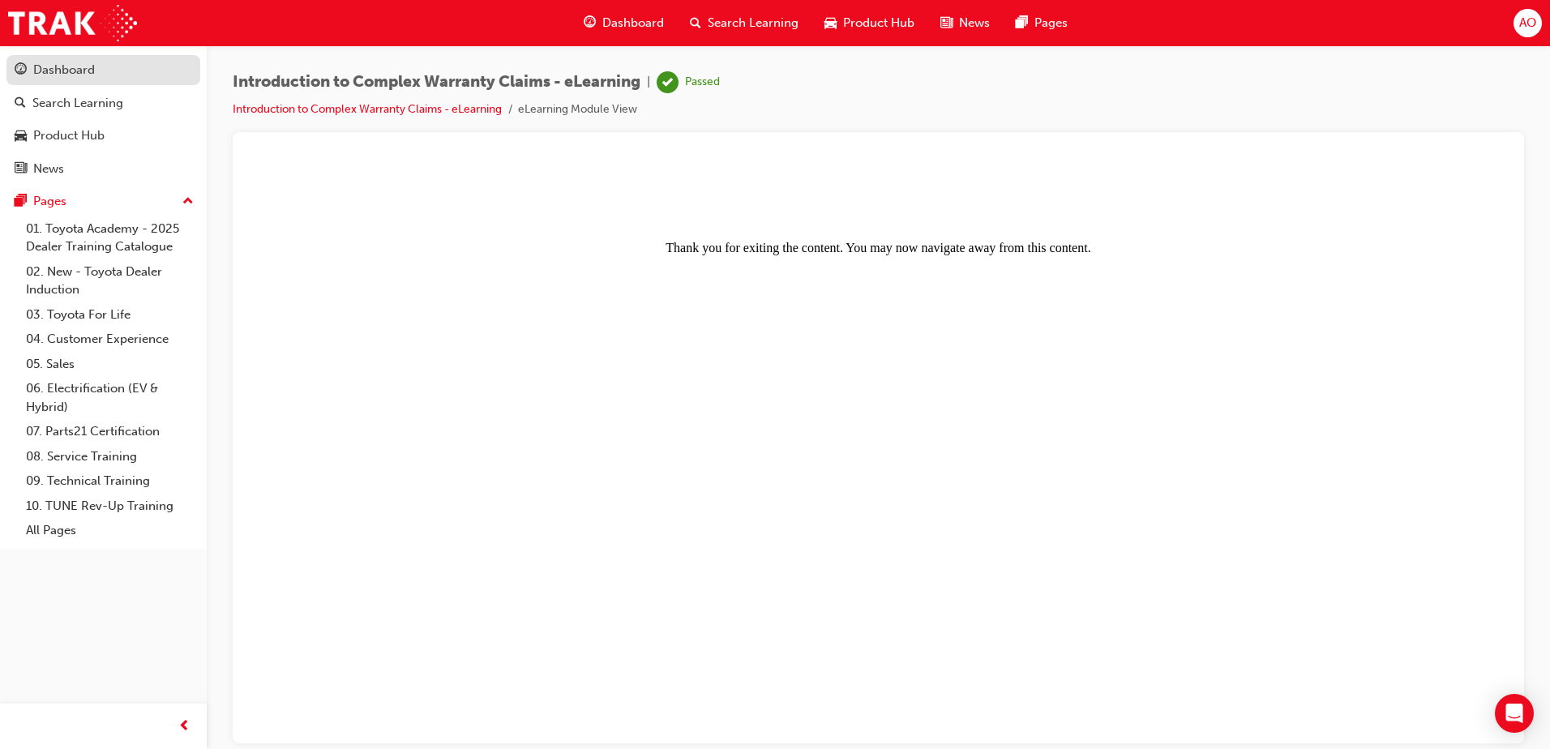
click at [70, 69] on div "Dashboard" at bounding box center [64, 70] width 62 height 19
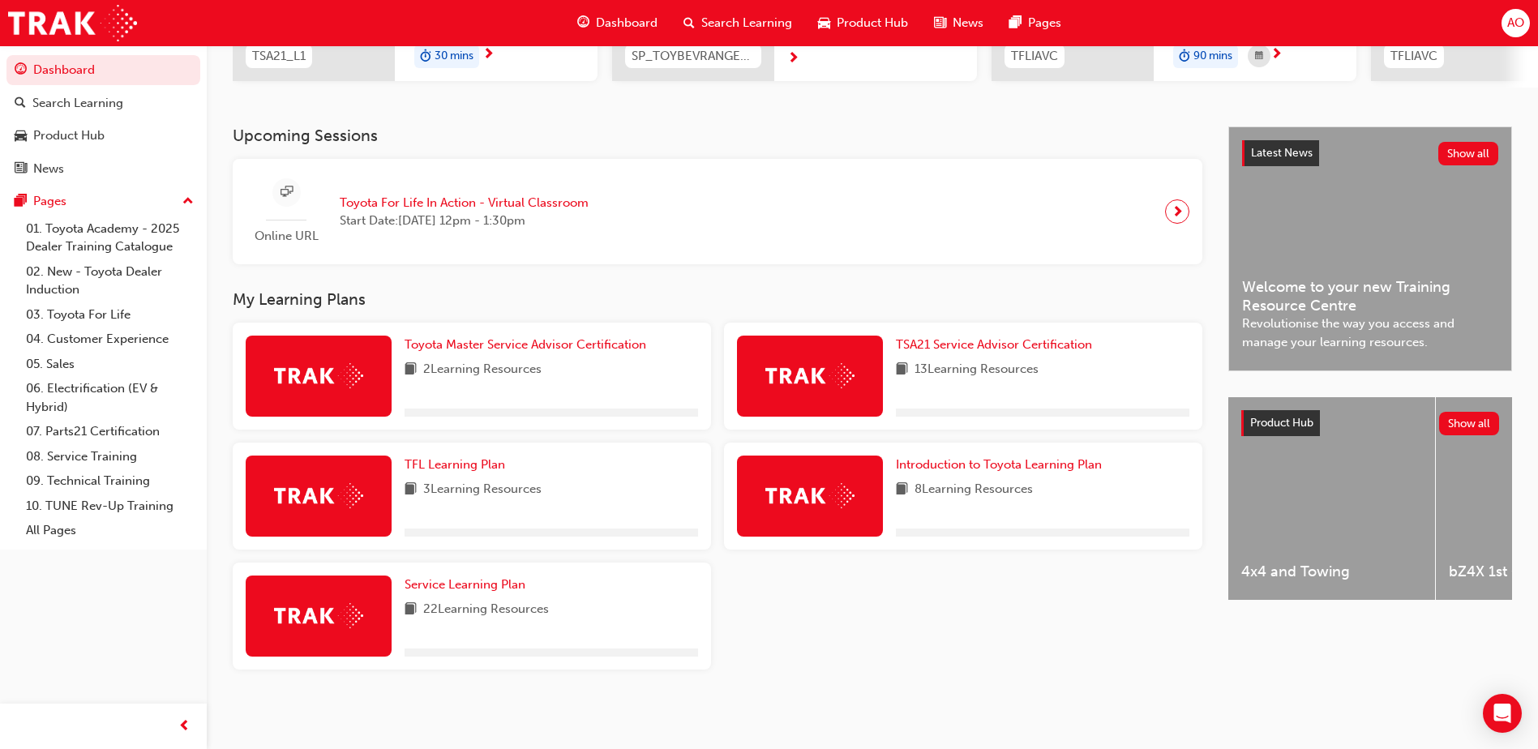
scroll to position [293, 0]
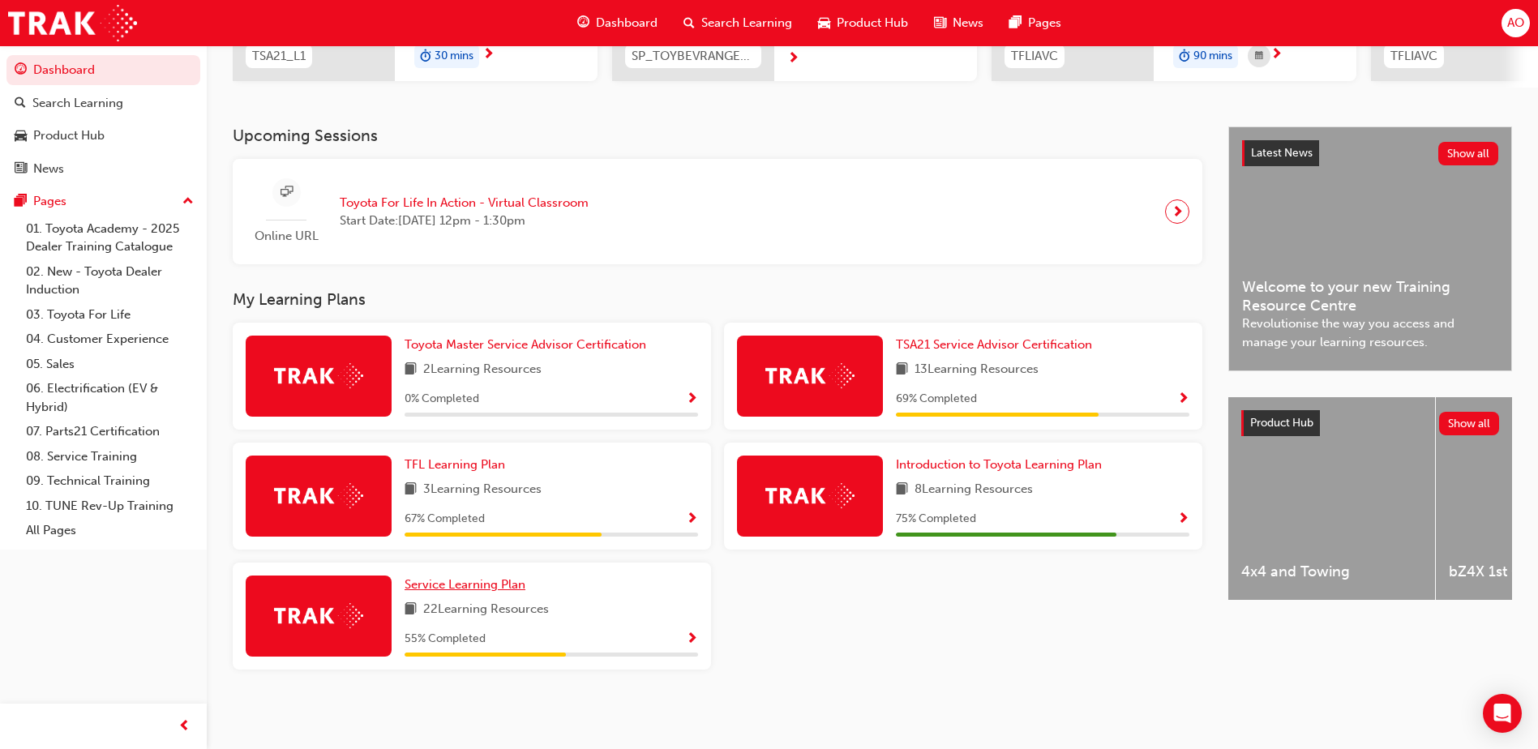
click at [469, 583] on span "Service Learning Plan" at bounding box center [465, 584] width 121 height 15
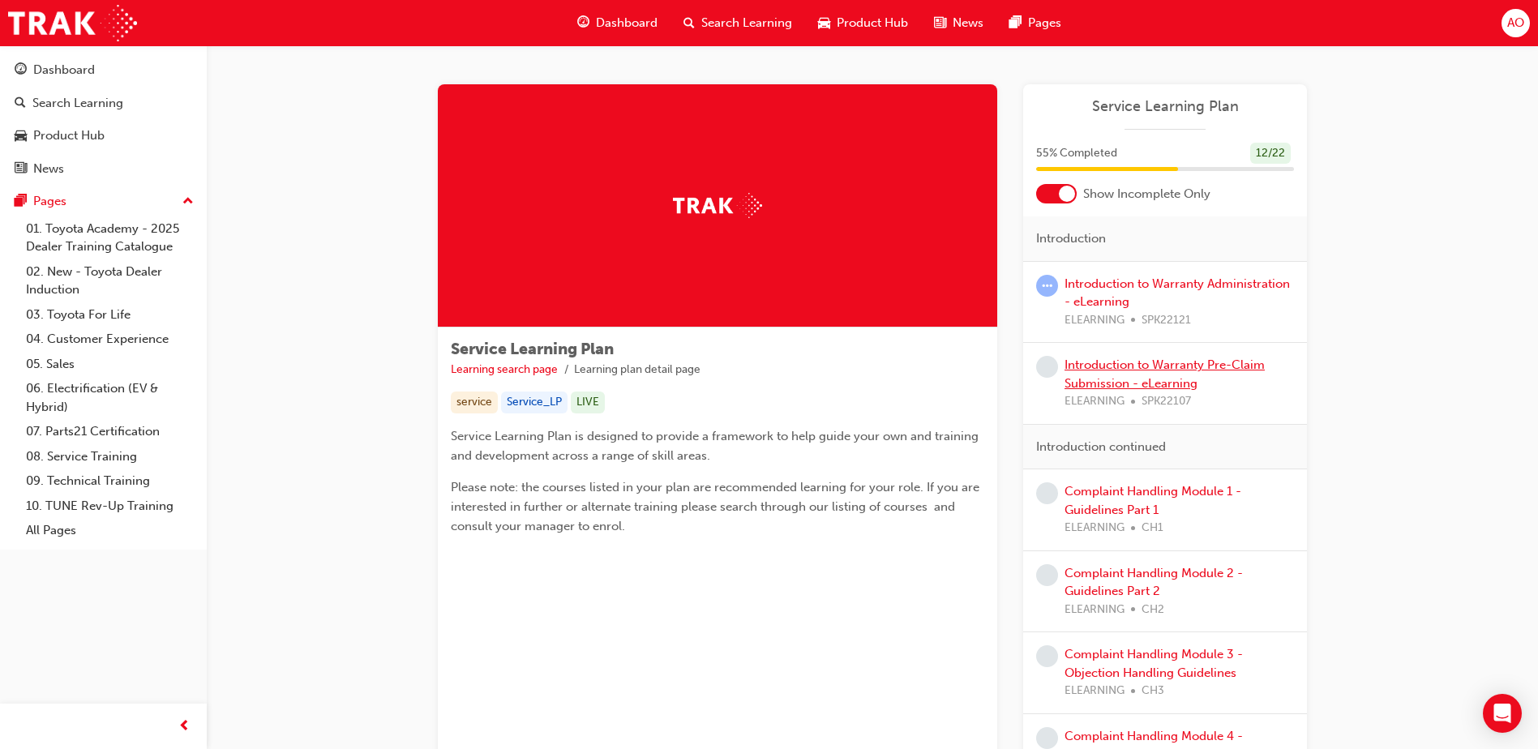
click at [1132, 362] on link "Introduction to Warranty Pre-Claim Submission - eLearning" at bounding box center [1165, 374] width 200 height 33
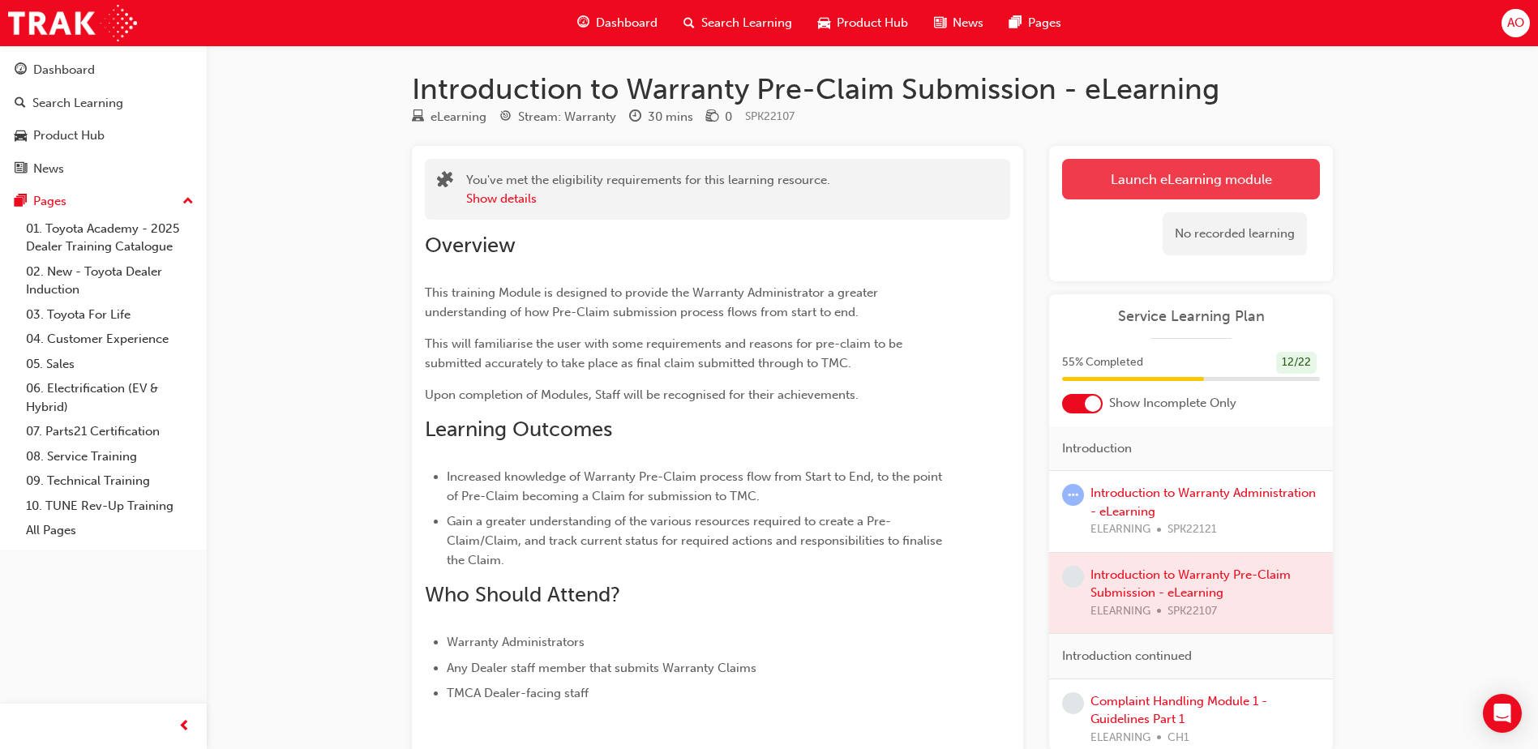
click at [1151, 167] on link "Launch eLearning module" at bounding box center [1191, 179] width 258 height 41
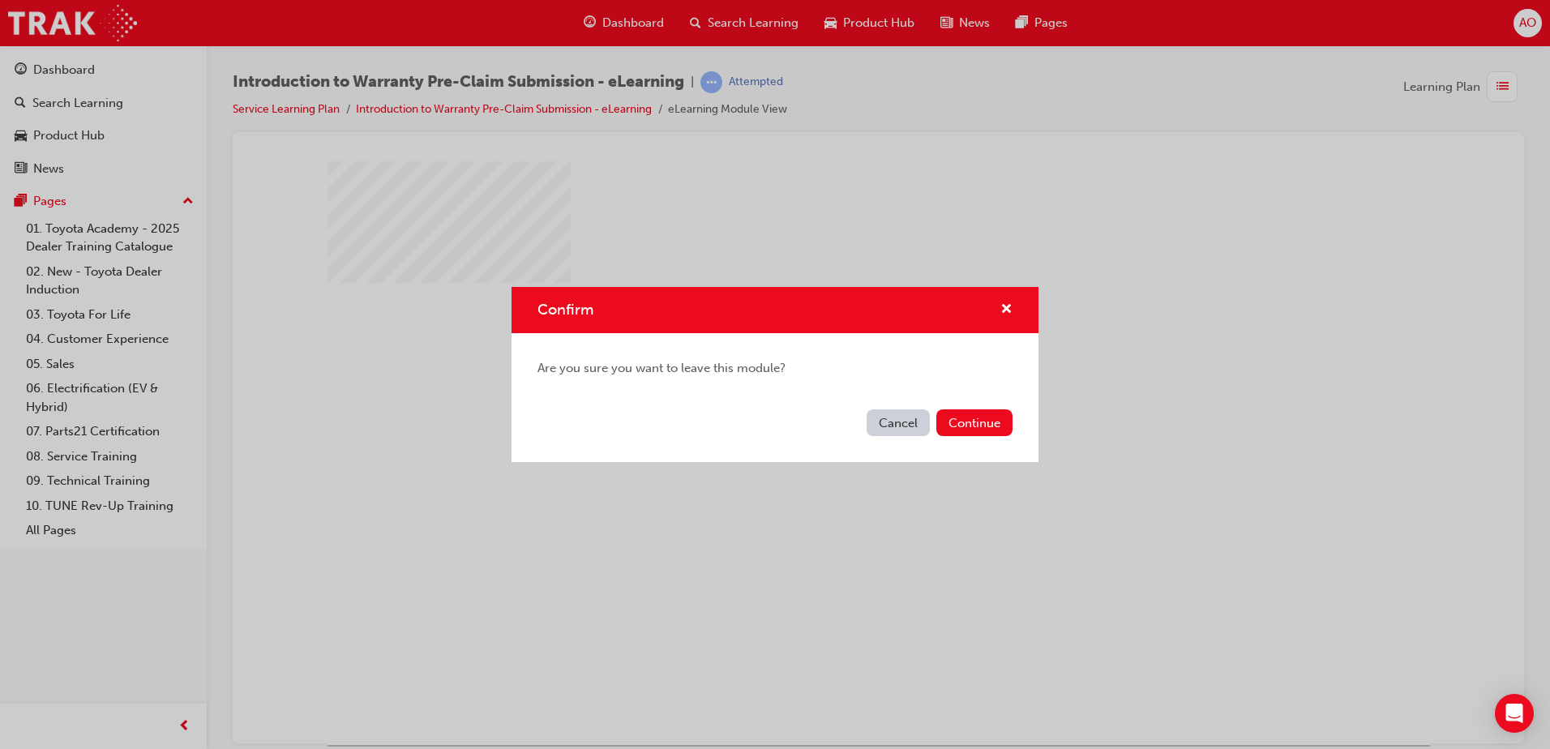
click at [874, 418] on button "Cancel" at bounding box center [898, 422] width 63 height 27
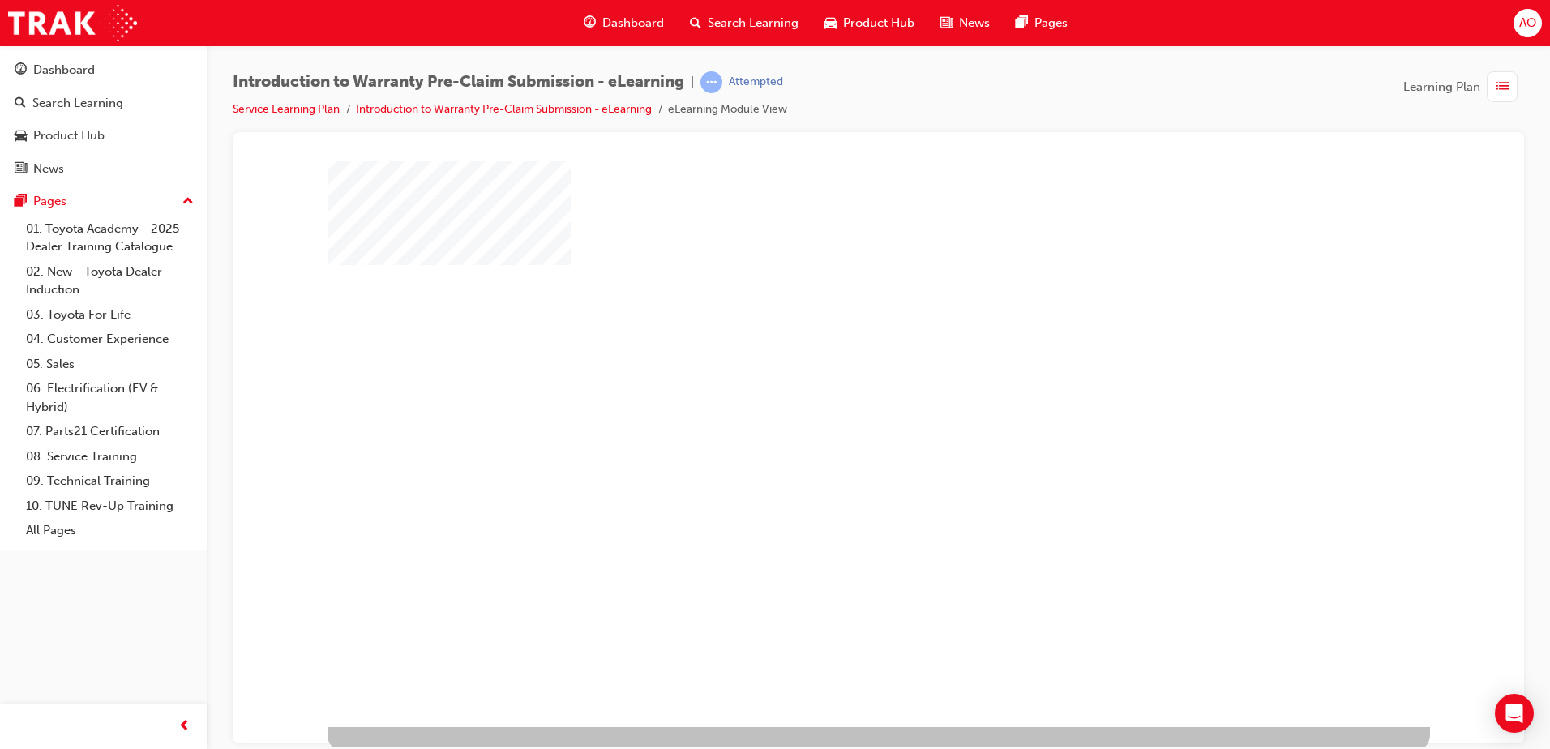
scroll to position [23, 0]
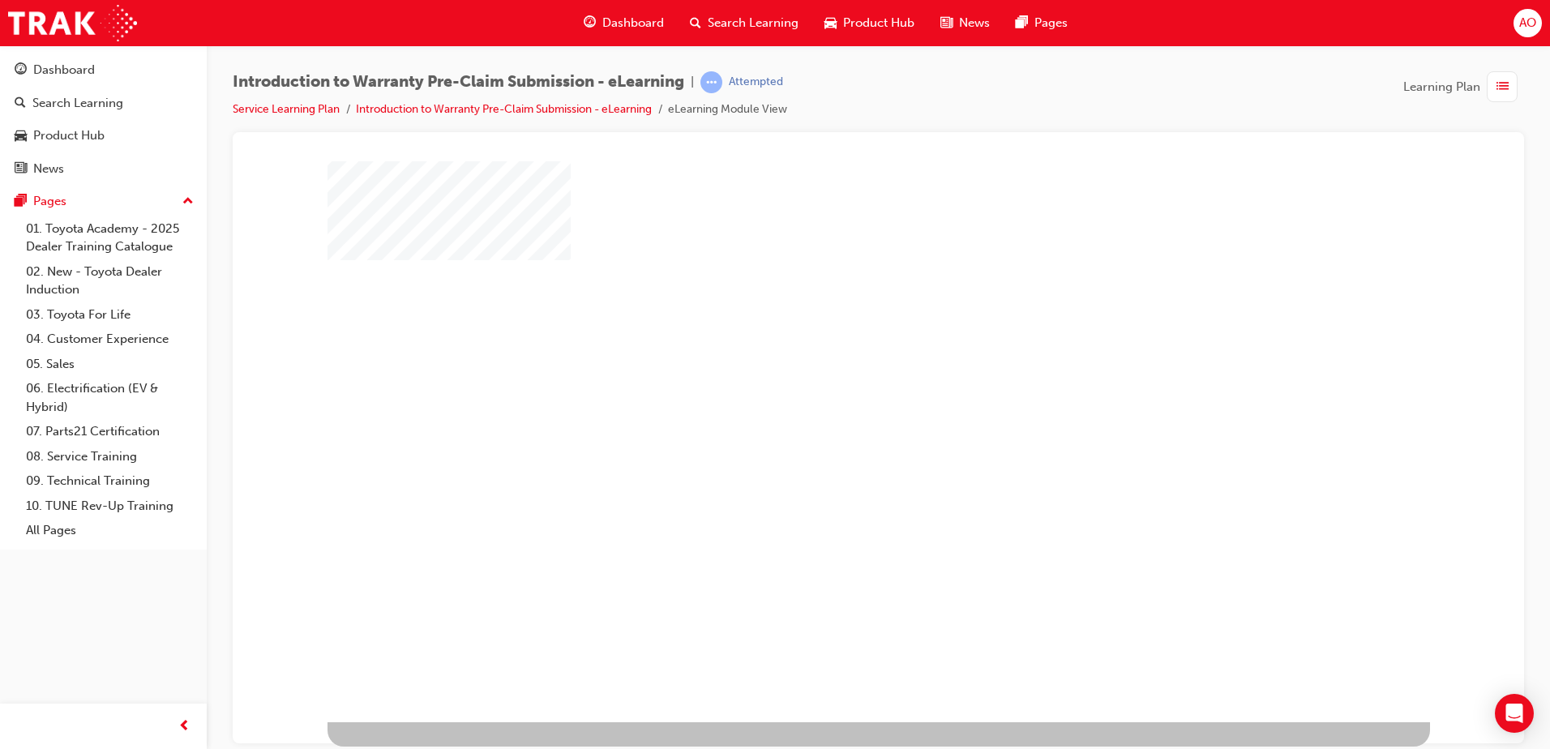
click at [832, 383] on div "play" at bounding box center [832, 383] width 0 height 0
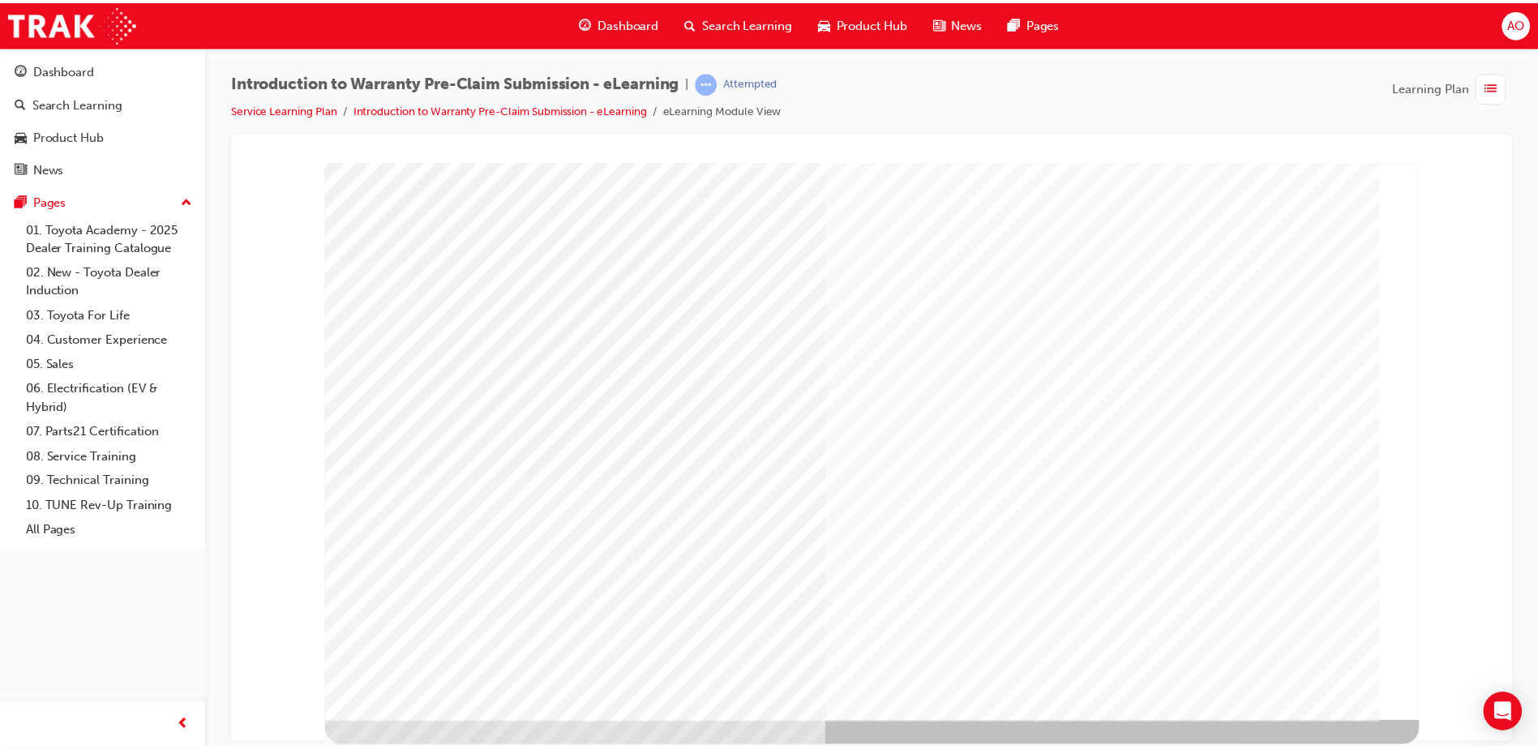
scroll to position [0, 0]
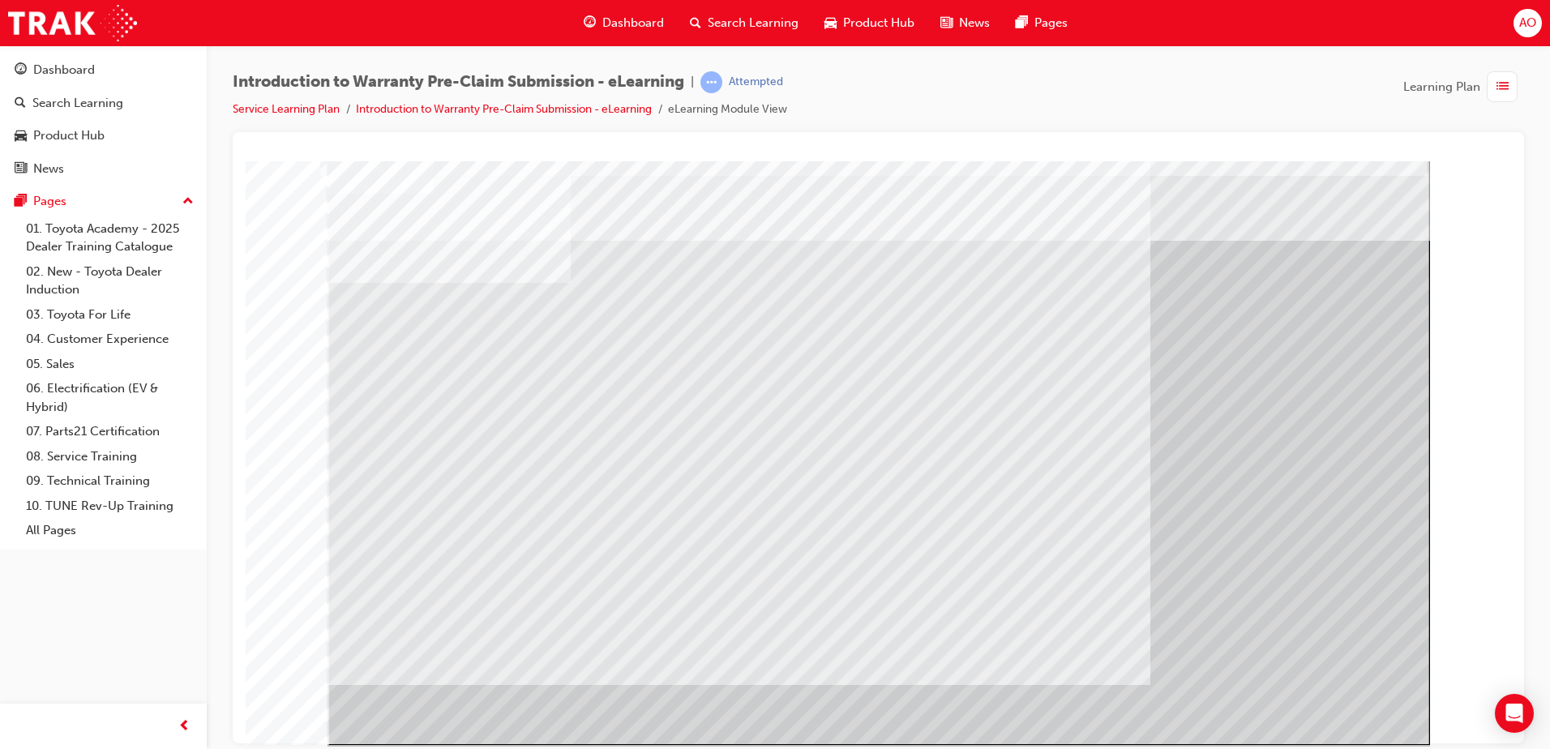
click at [58, 66] on div "Dashboard" at bounding box center [64, 70] width 62 height 19
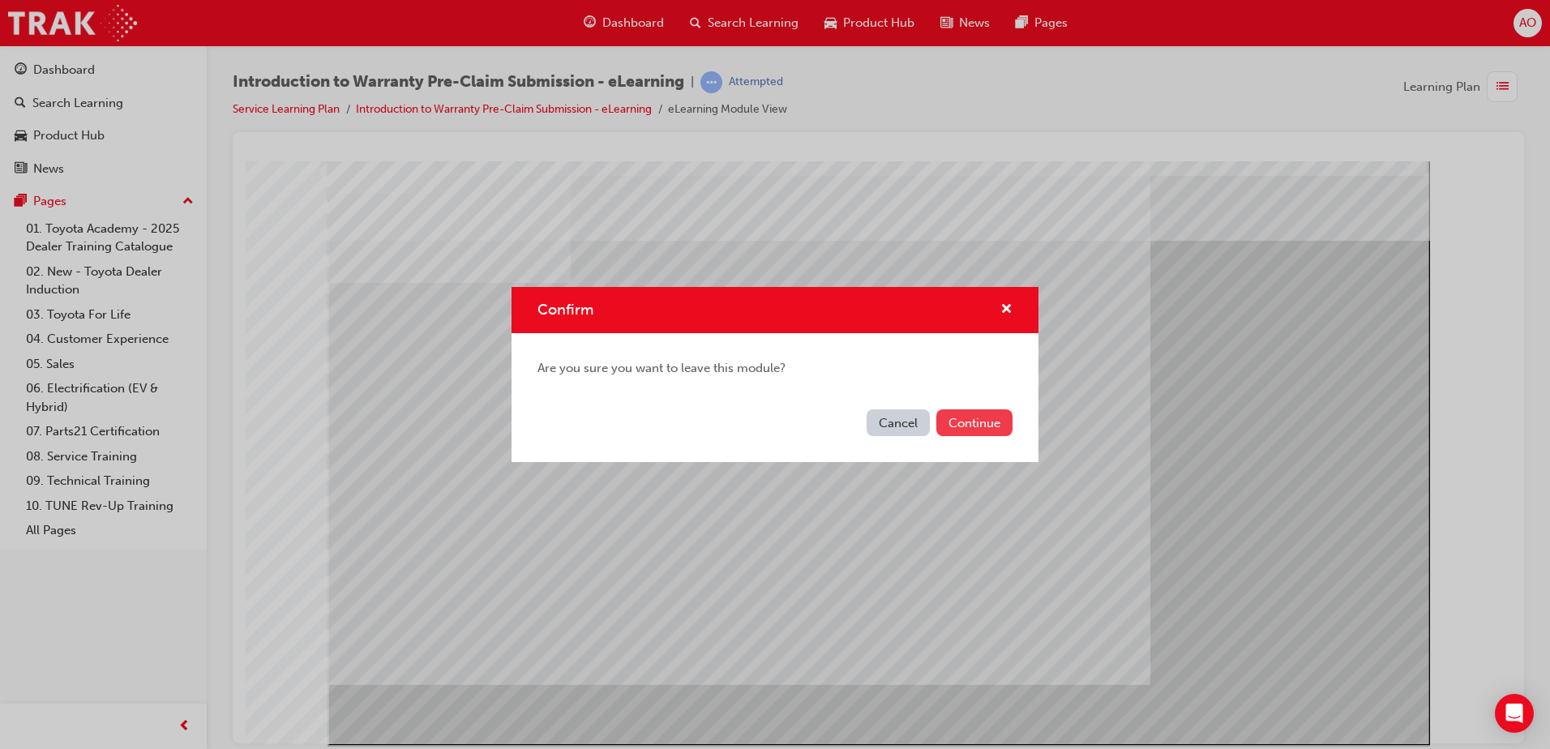
click at [972, 420] on button "Continue" at bounding box center [974, 422] width 76 height 27
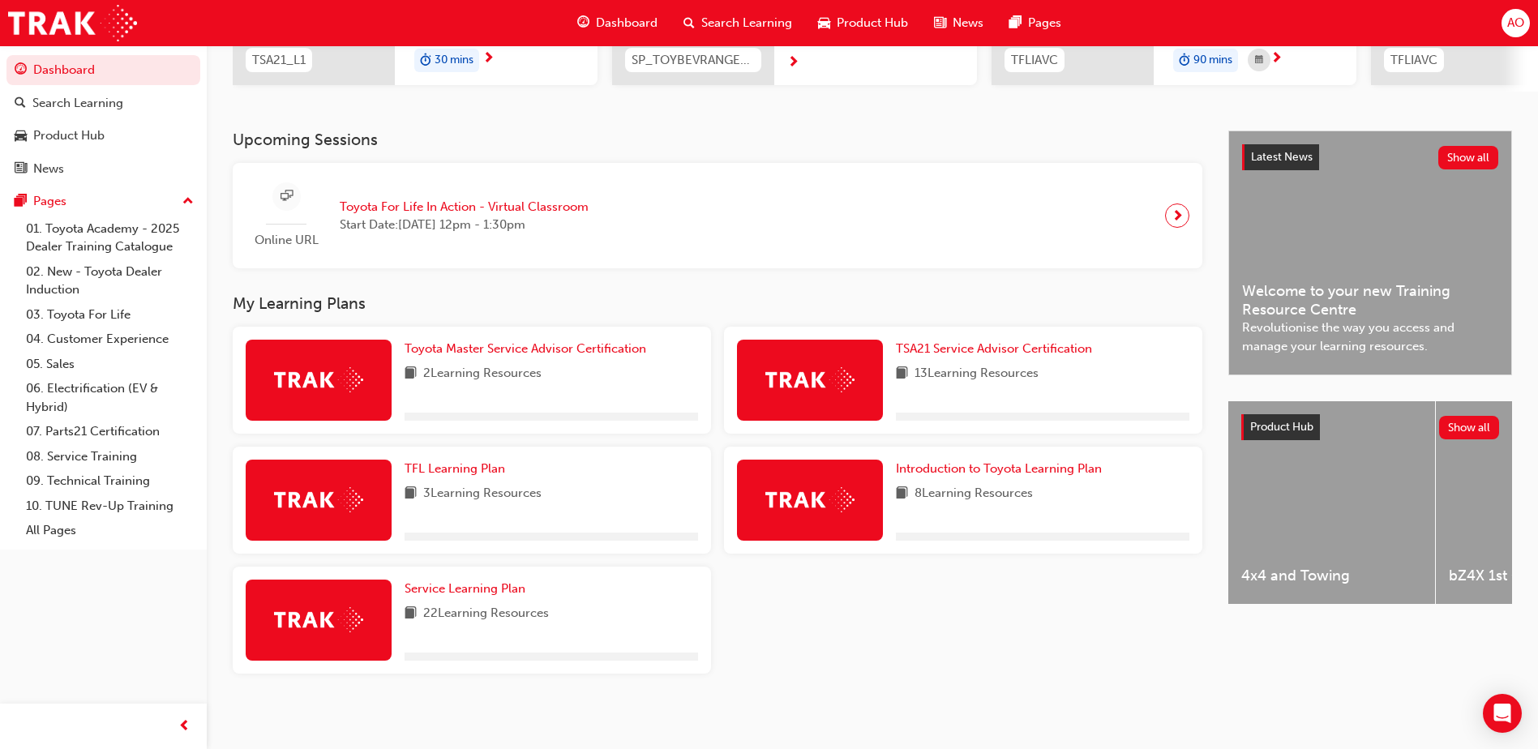
scroll to position [293, 0]
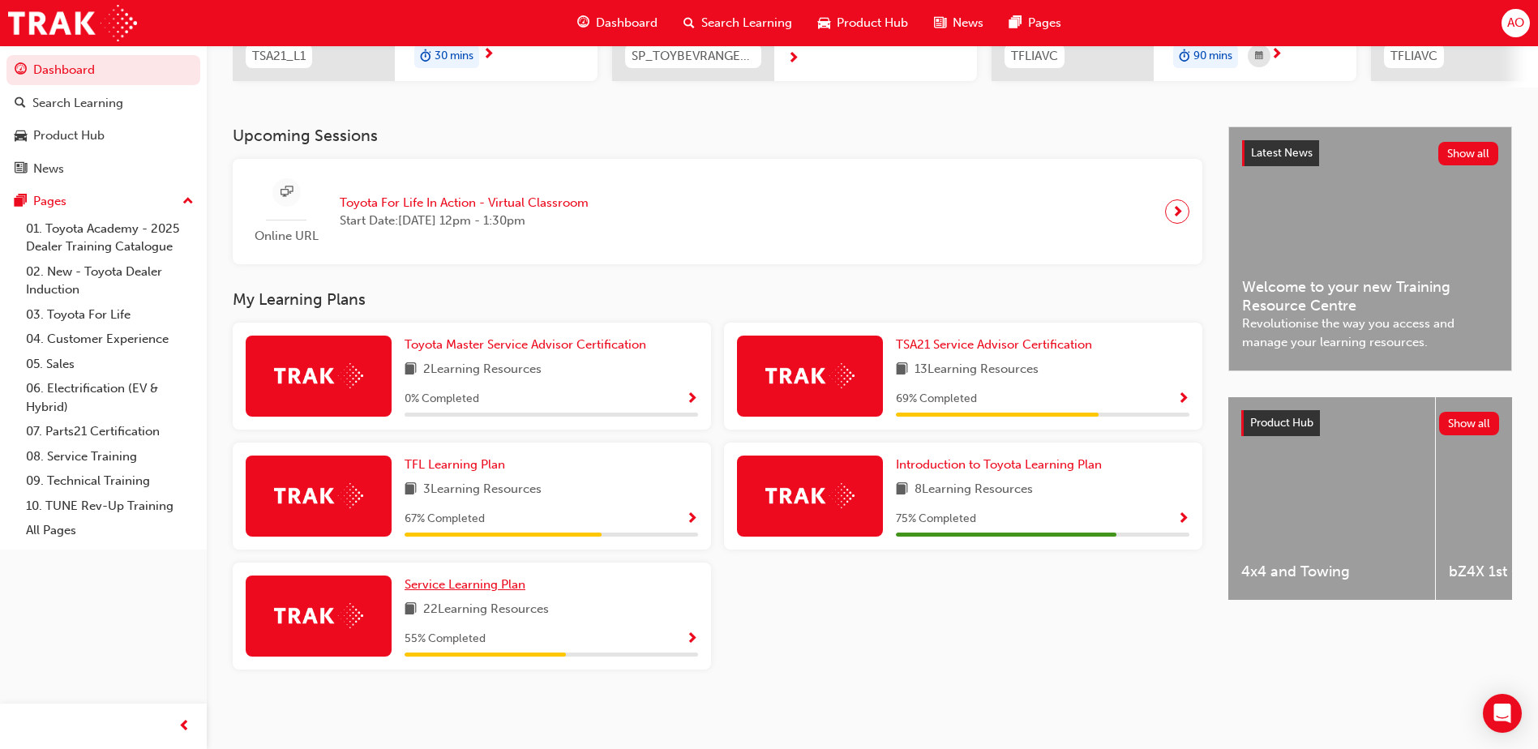
click at [471, 587] on span "Service Learning Plan" at bounding box center [465, 584] width 121 height 15
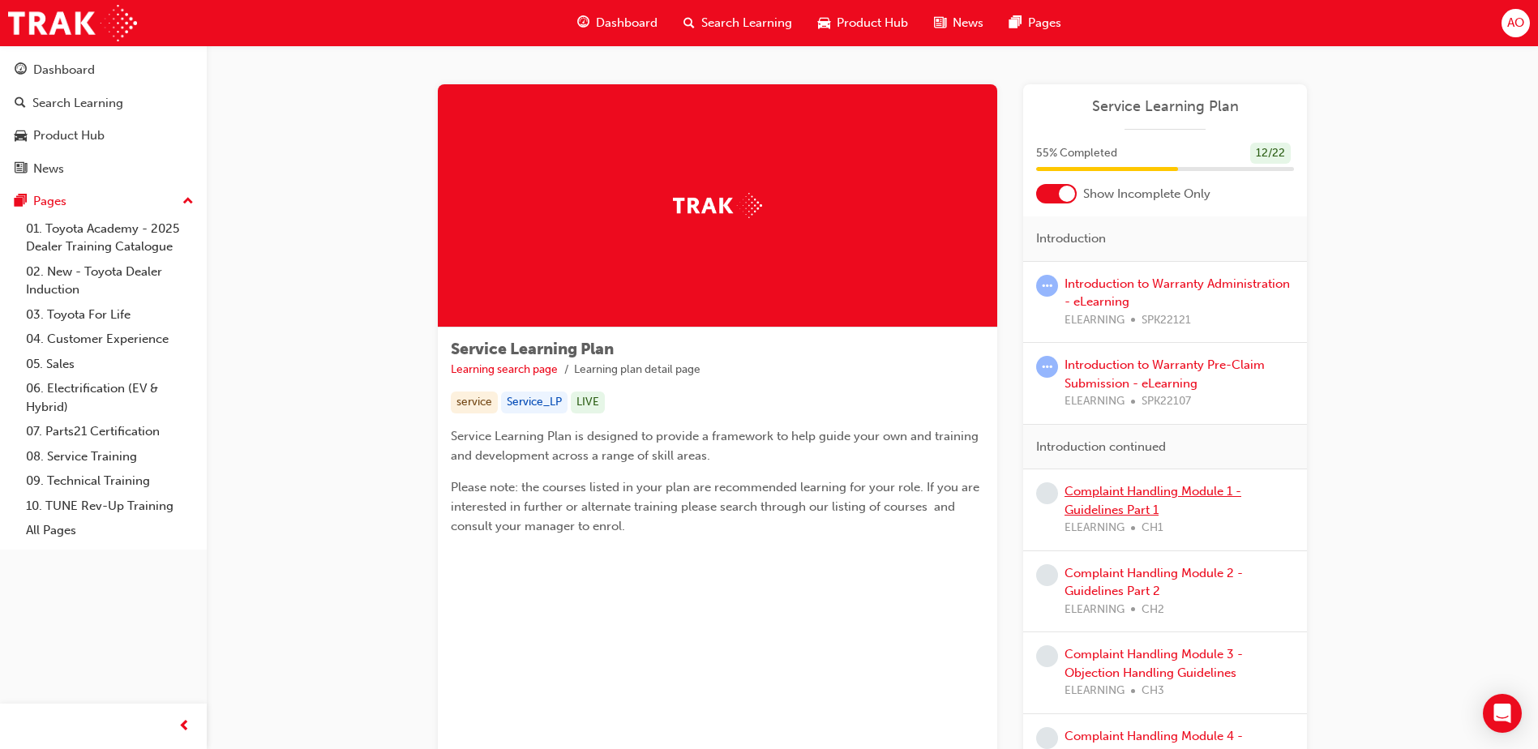
click at [1101, 493] on link "Complaint Handling Module 1 - Guidelines Part 1" at bounding box center [1153, 500] width 177 height 33
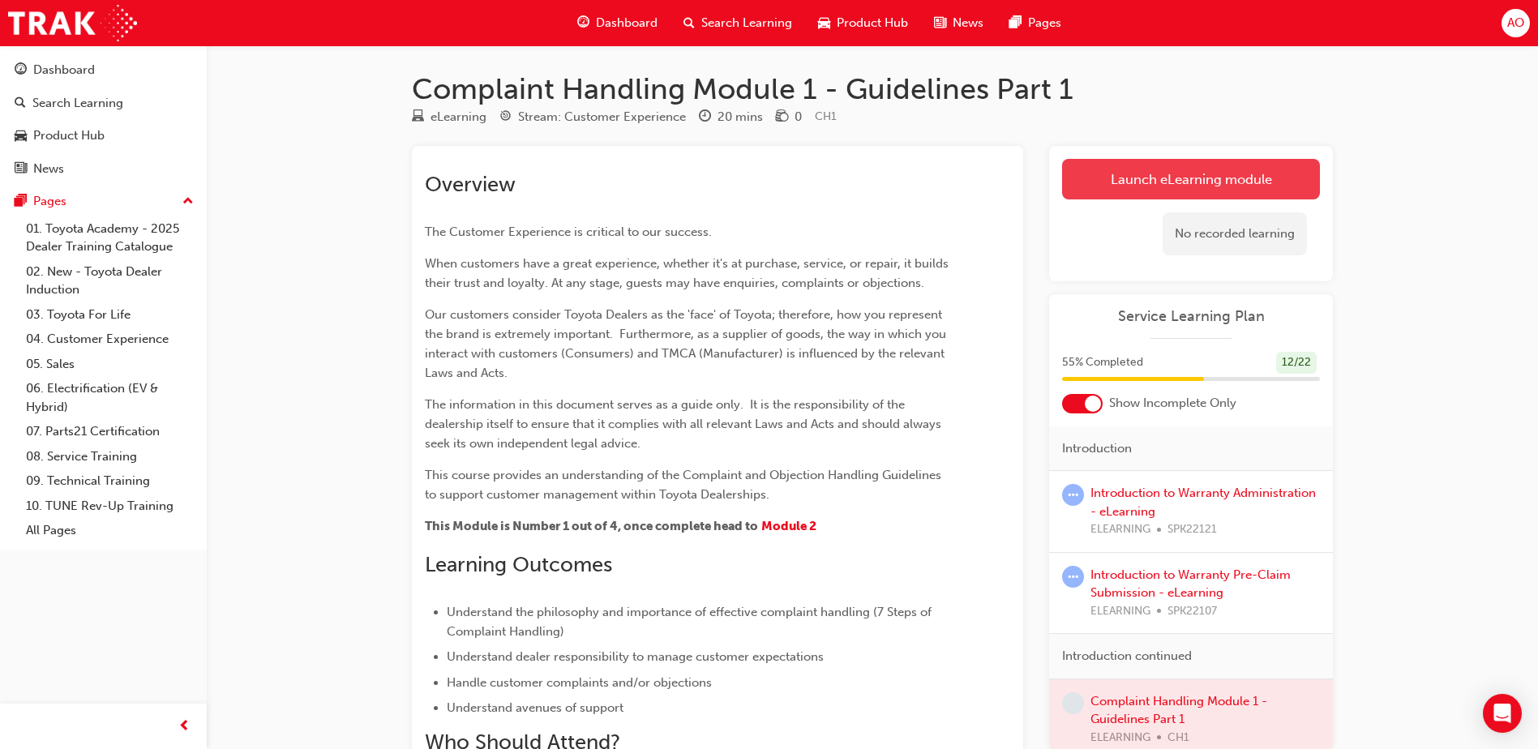
click at [1181, 173] on link "Launch eLearning module" at bounding box center [1191, 179] width 258 height 41
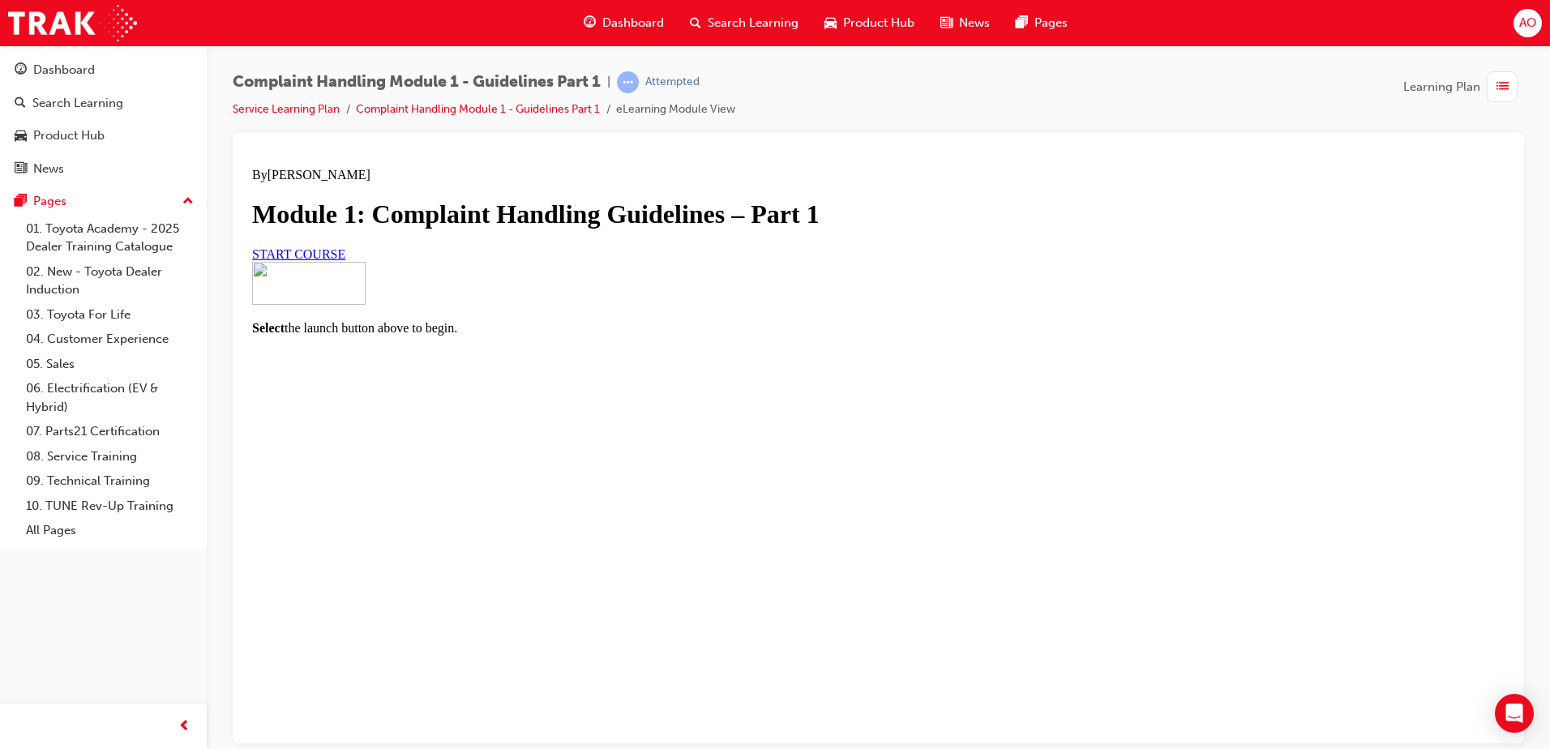
click at [345, 260] on span "START COURSE" at bounding box center [298, 253] width 93 height 14
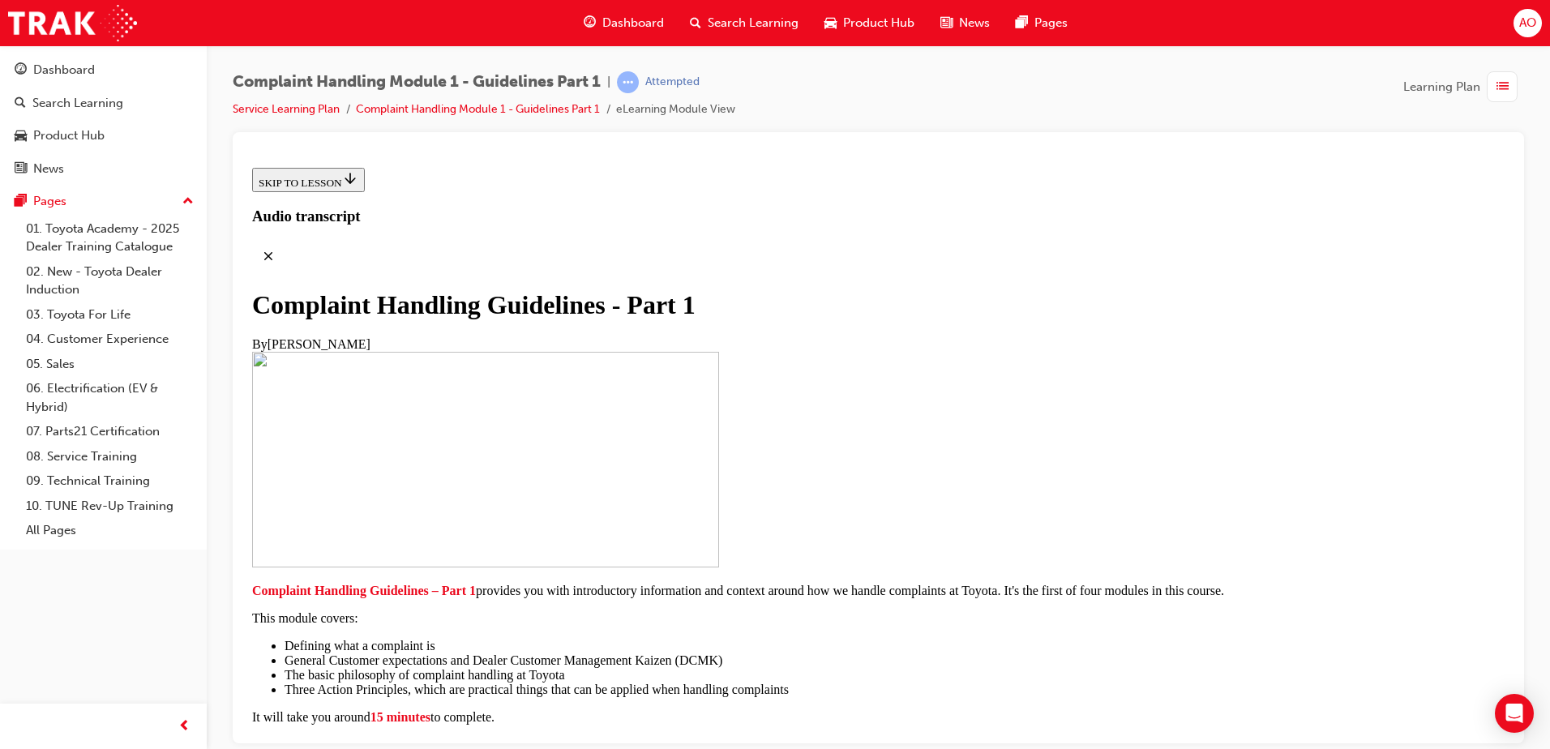
scroll to position [345, 0]
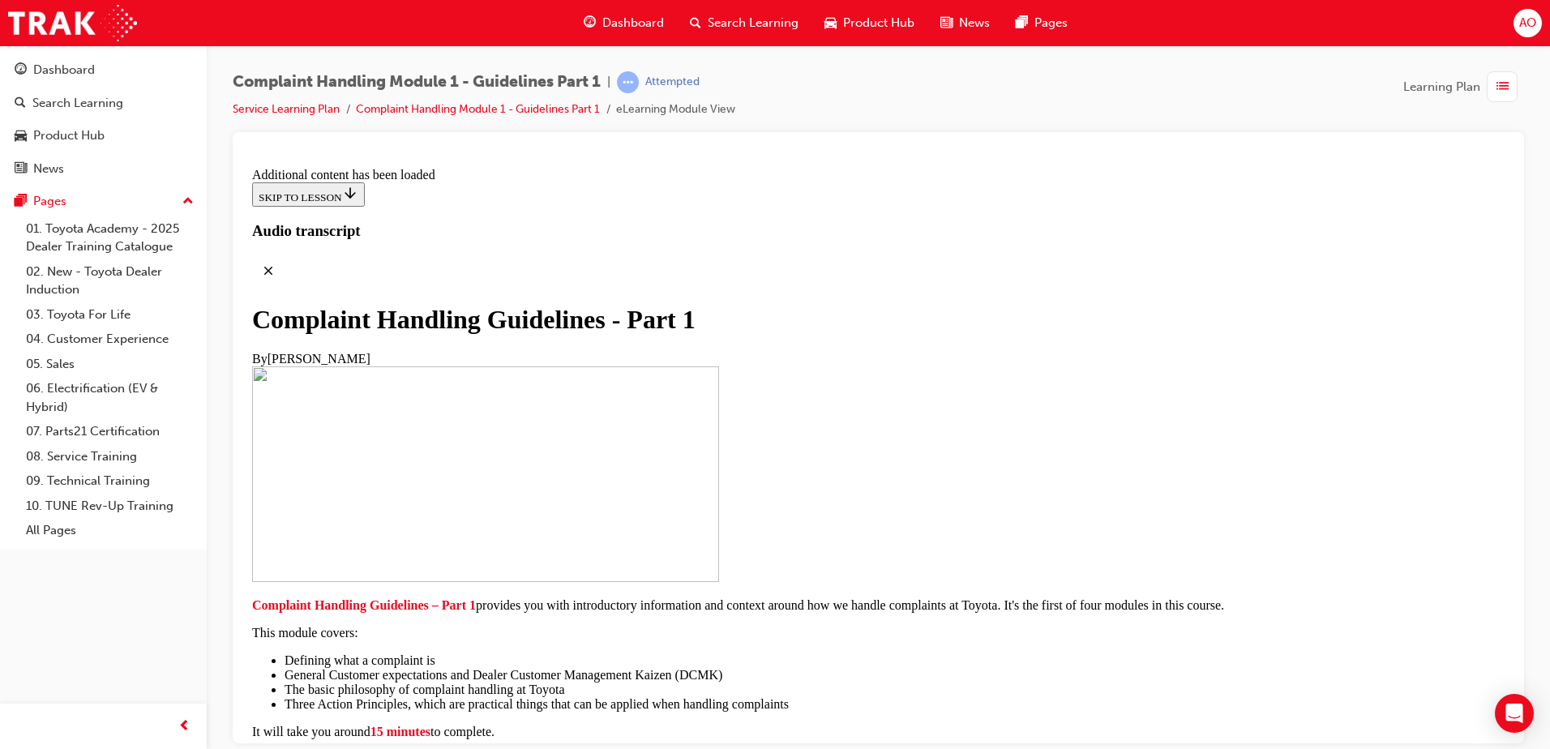
scroll to position [1145, 0]
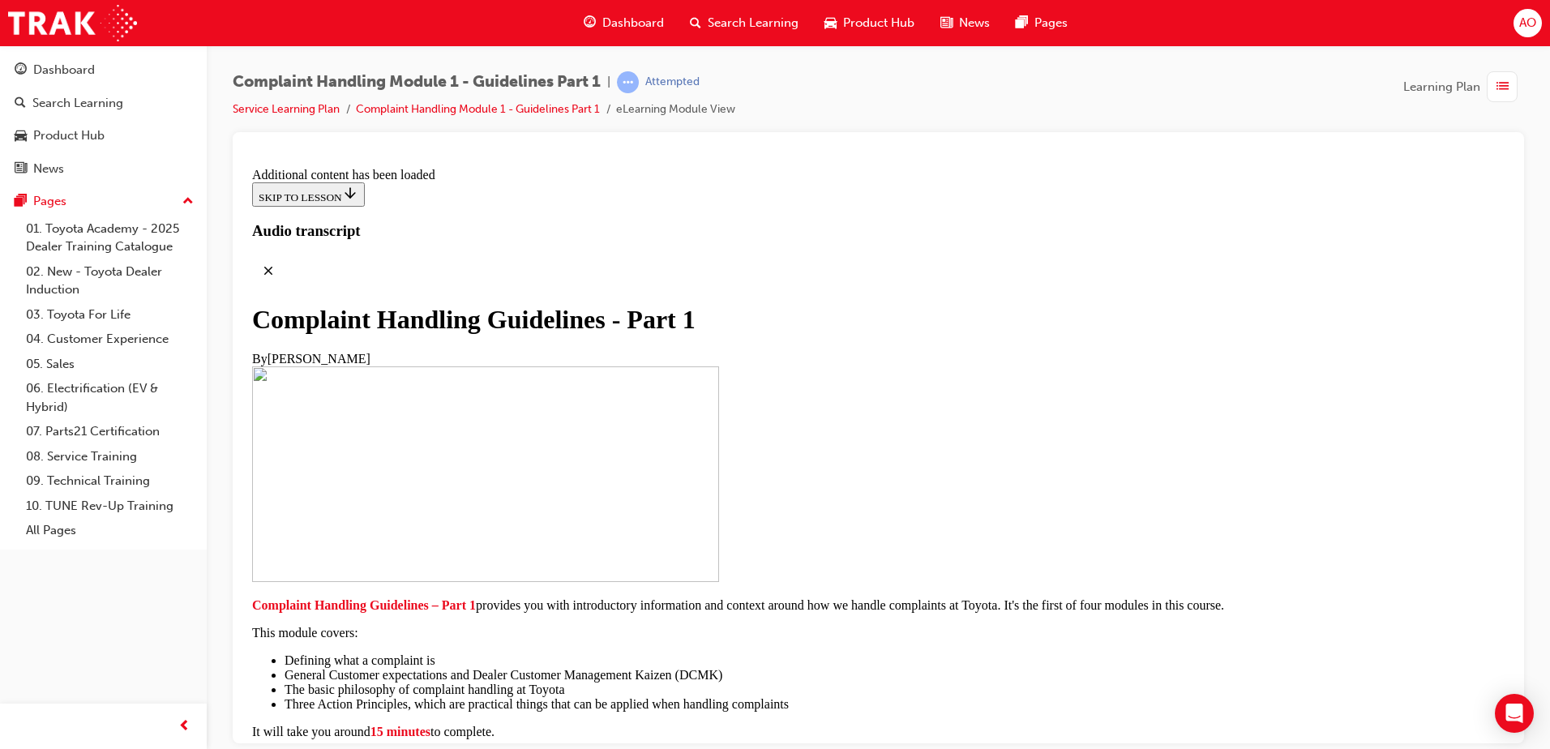
scroll to position [1838, 0]
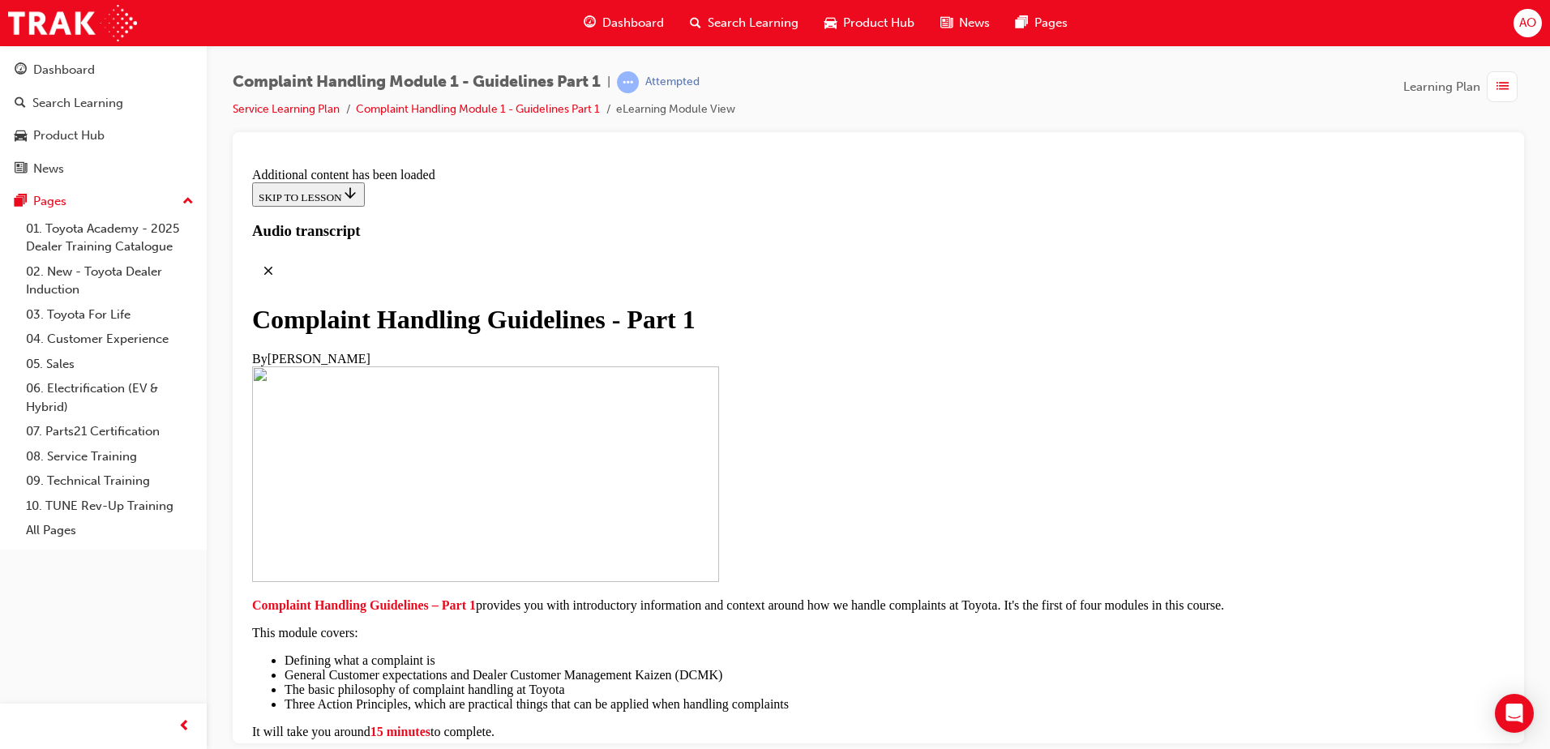
scroll to position [2598, 0]
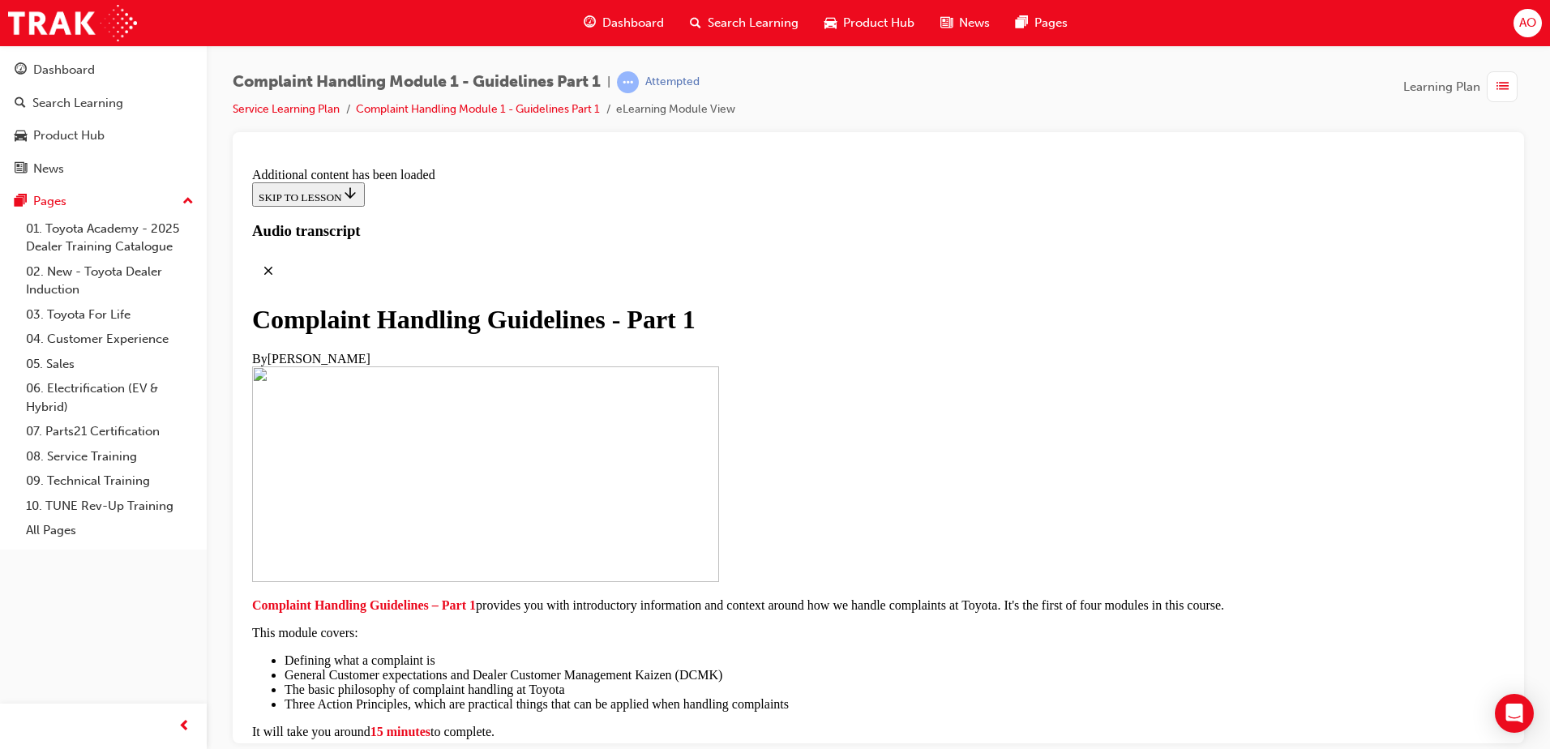
scroll to position [6223, 0]
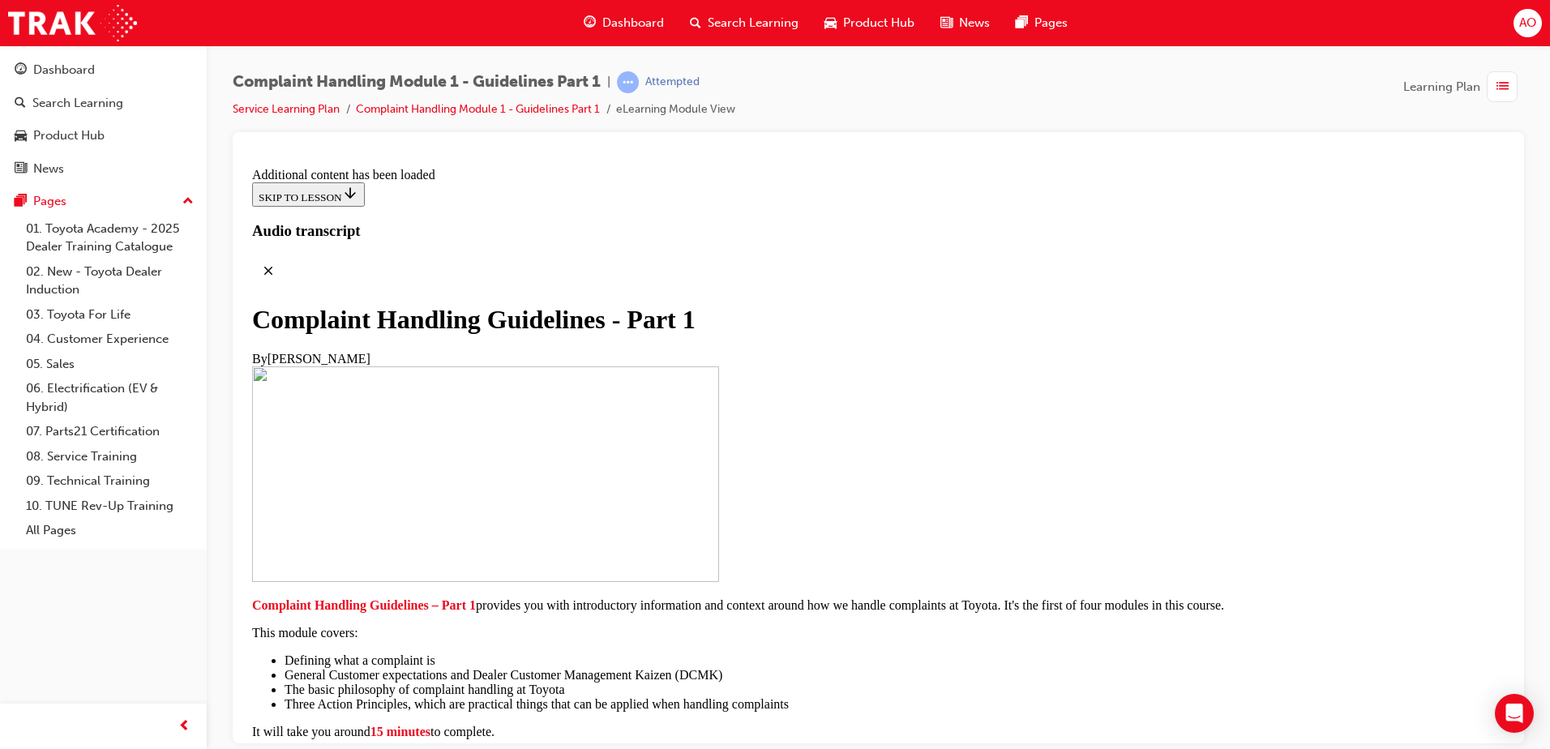
drag, startPoint x: 675, startPoint y: 531, endPoint x: 708, endPoint y: 527, distance: 32.7
